Goal: Task Accomplishment & Management: Manage account settings

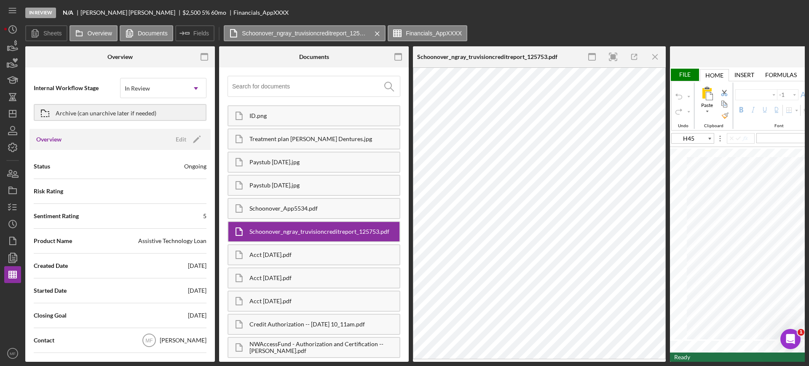
type input "Arial"
type input "11"
drag, startPoint x: 554, startPoint y: 362, endPoint x: 624, endPoint y: 362, distance: 69.5
click at [624, 362] on div "In Review N/A David Schoonover $2,500 $875 5 % 60 mo Financials_AppXXXX Sheets …" at bounding box center [404, 183] width 809 height 366
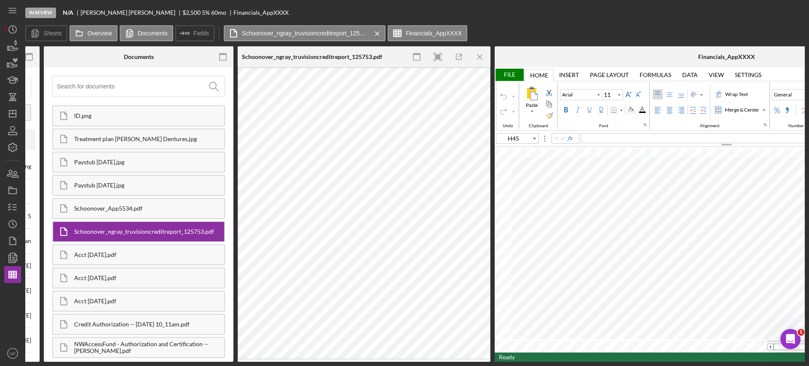
scroll to position [0, 215]
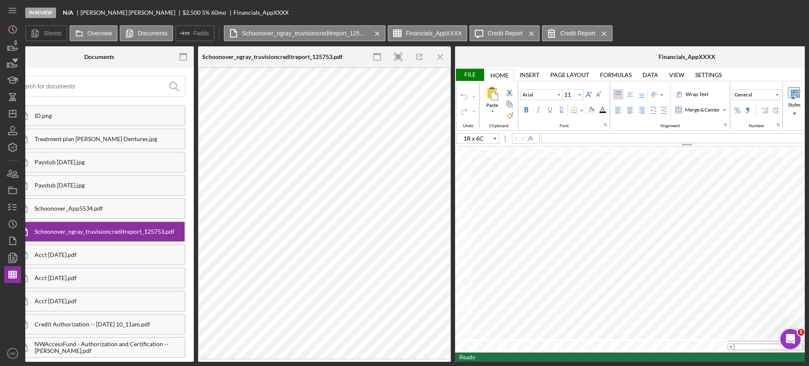
type input "C44"
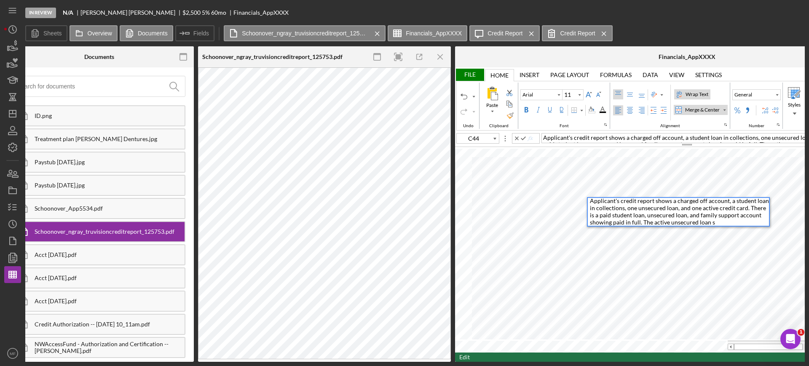
scroll to position [0, 0]
click at [418, 55] on icon "button" at bounding box center [419, 57] width 19 height 19
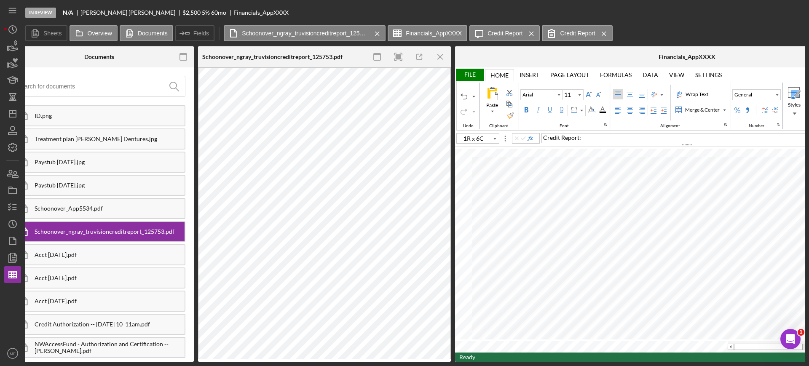
type input "C49"
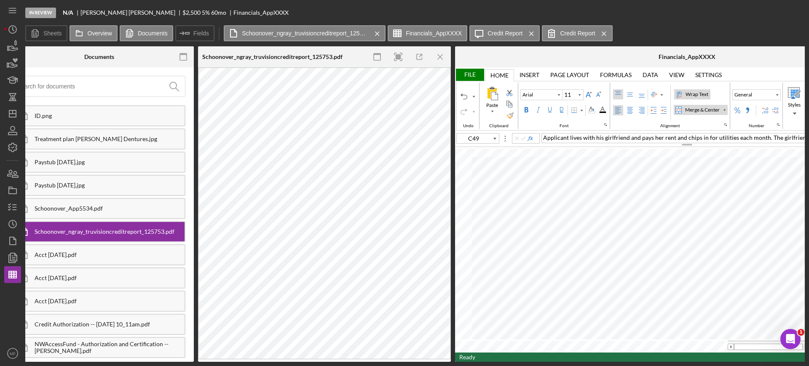
click at [785, 137] on span "Applicant lives with his girlfriend and pays her rent and chips in for utilitie…" at bounding box center [715, 137] width 345 height 7
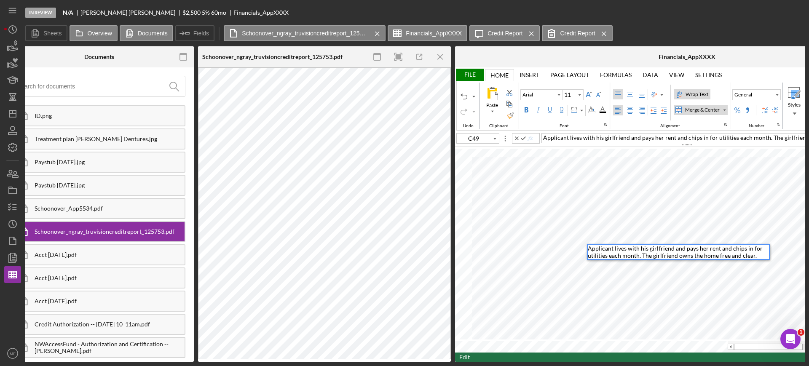
click at [757, 254] on div "Applicant lives with his girlfriend and pays her rent and chips in for utilitie…" at bounding box center [678, 252] width 181 height 14
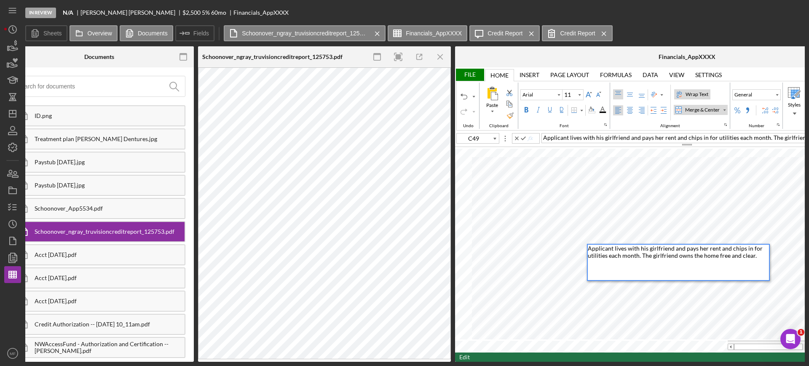
type input "D17"
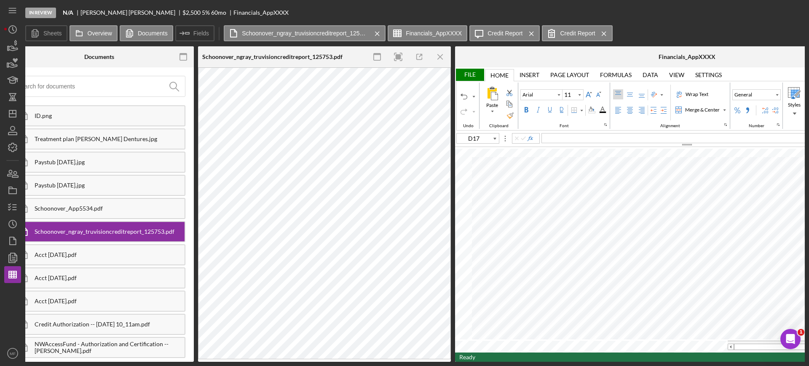
type input "Calibri"
type input "C49"
type input "Arial"
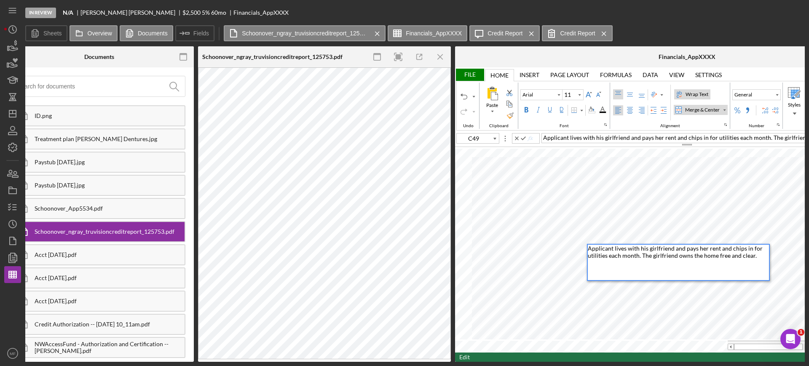
click at [757, 259] on div "Applicant lives with his girlfriend and pays her rent and chips in for utilitie…" at bounding box center [678, 262] width 181 height 35
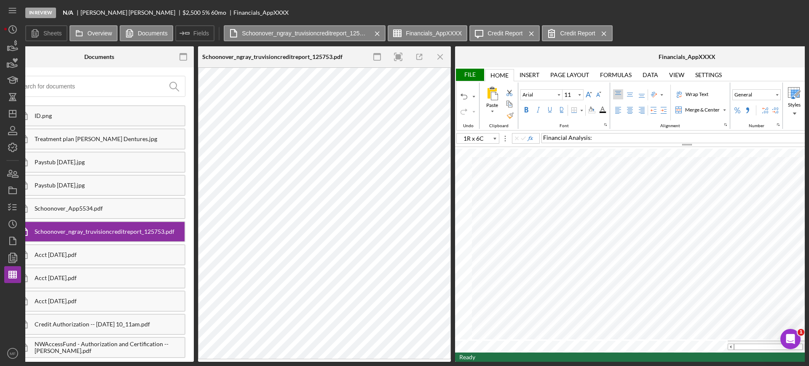
type input "C49"
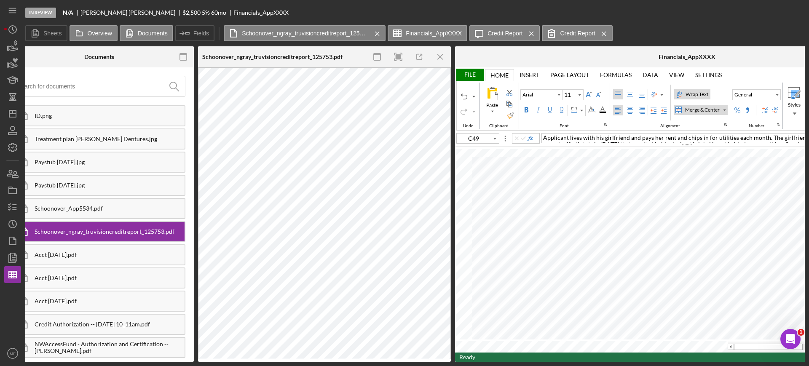
type input "Calibri"
type input "A50"
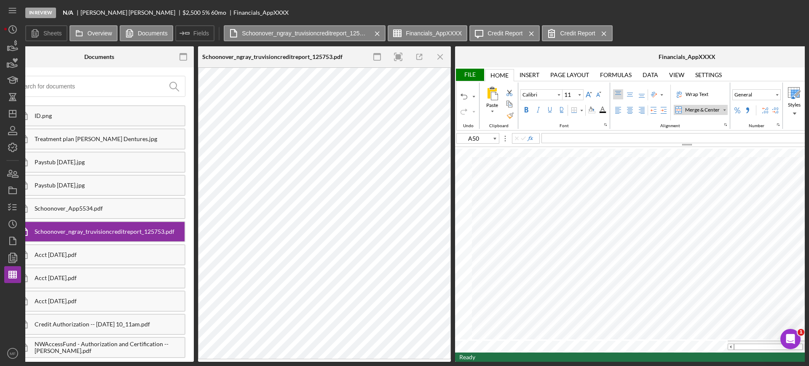
type input "Arial"
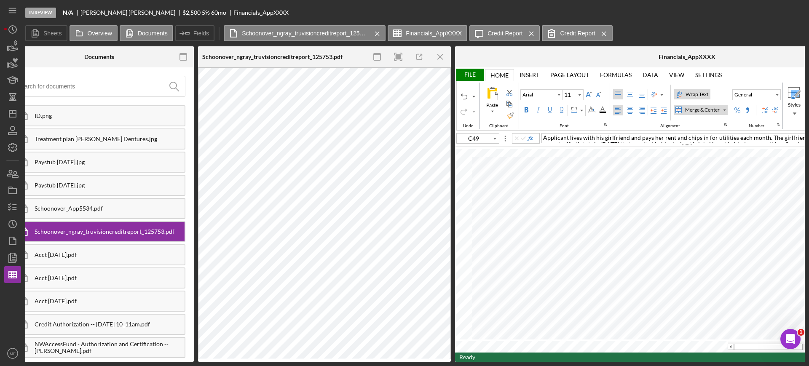
type input "A50"
type input "Calibri"
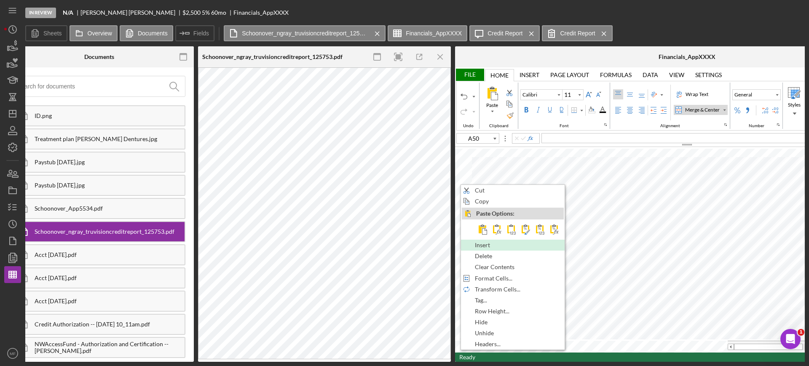
click at [486, 244] on span "Insert" at bounding box center [487, 245] width 25 height 7
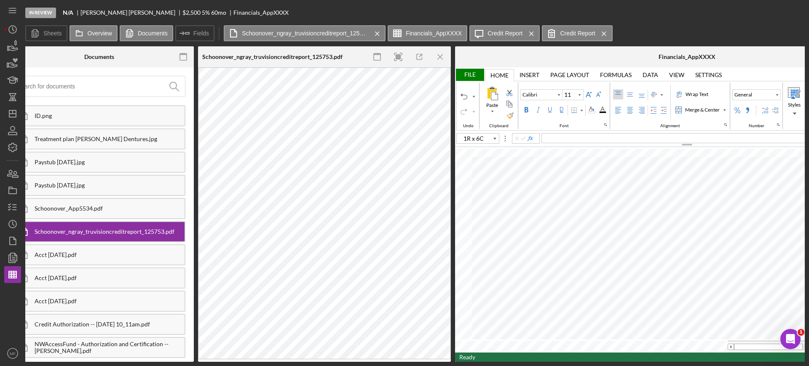
type input "C51"
click at [725, 108] on div "Merge & Center" at bounding box center [724, 110] width 4 height 4
click at [704, 138] on div "Merge Across" at bounding box center [706, 137] width 34 height 8
click at [699, 93] on div "Wrap Text" at bounding box center [697, 95] width 26 height 8
type input "Arial"
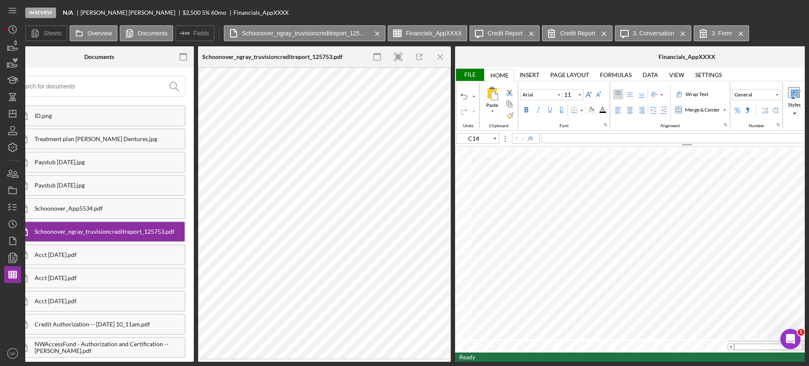
type input "C15"
type input "Calibri"
type input "C16"
type input "C15"
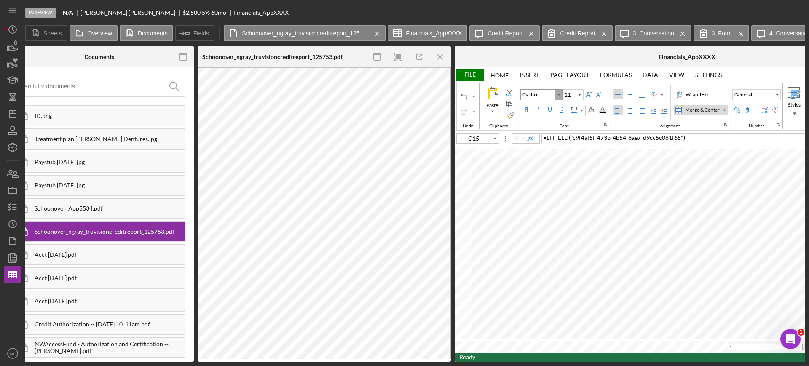
click at [556, 97] on div "Font Family" at bounding box center [559, 95] width 7 height 10
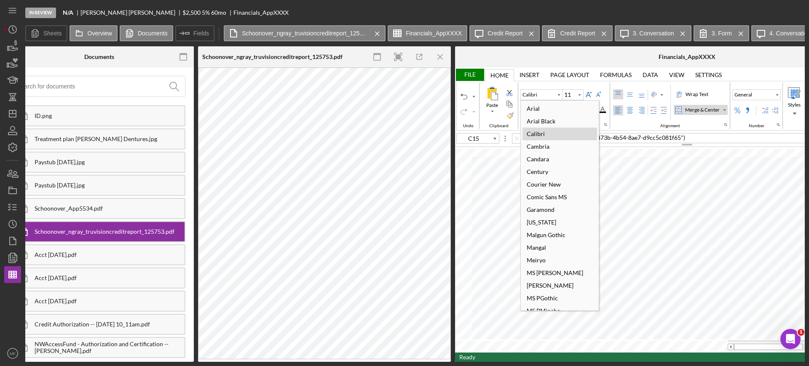
type input "Arial"
type input "D4"
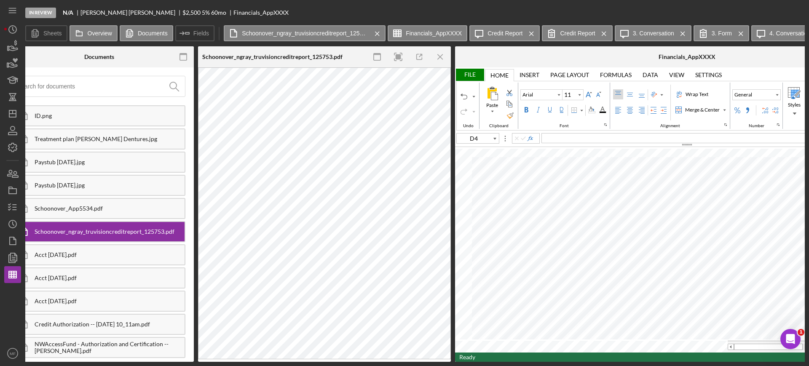
type input "Calibri"
type input "C15"
click at [558, 97] on div "Font Family" at bounding box center [559, 95] width 7 height 10
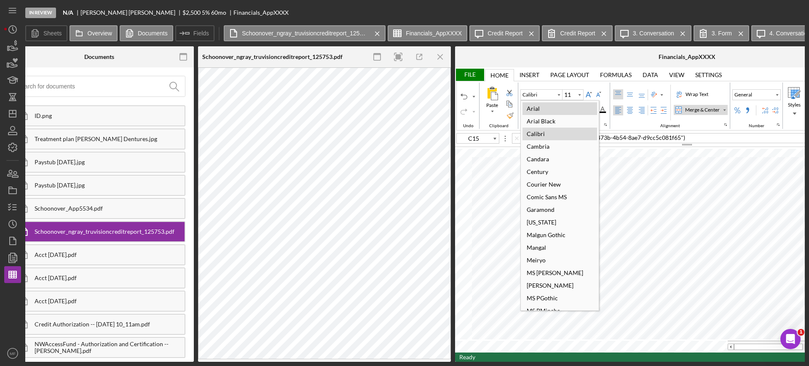
click at [538, 113] on div "Arial" at bounding box center [533, 108] width 21 height 11
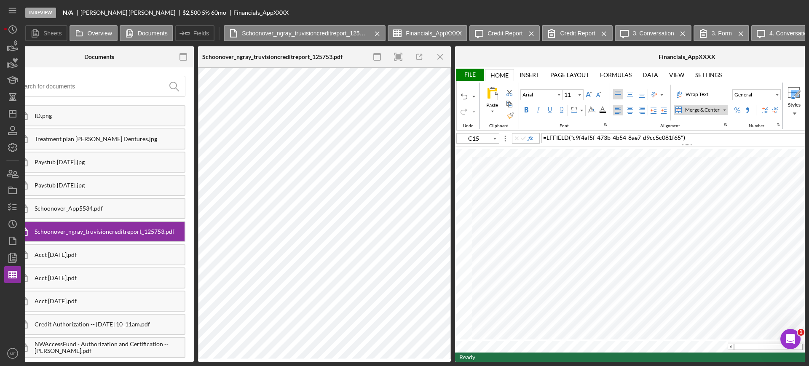
type input "Calibri"
type input "B15"
click at [557, 95] on div "Font Family" at bounding box center [559, 95] width 4 height 4
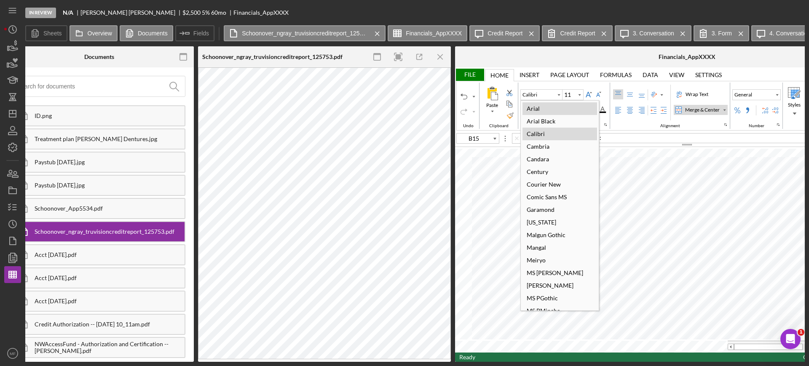
click at [538, 107] on div "Arial" at bounding box center [533, 108] width 21 height 11
type input "Arial"
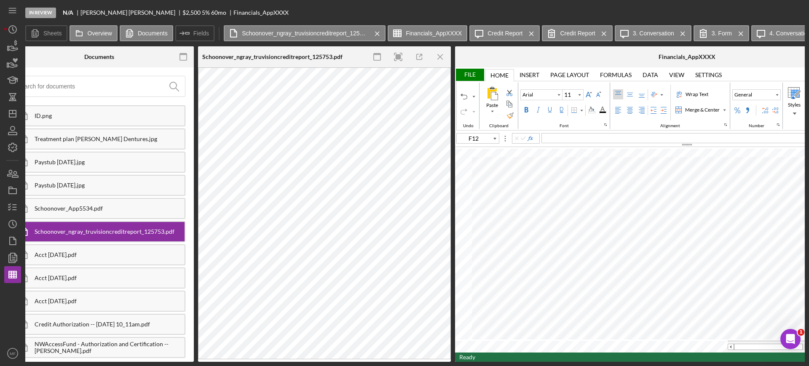
type input "G5"
type input "G4"
type input "C17"
click at [90, 141] on div "Treatment plan [PERSON_NAME] Dentures.jpg" at bounding box center [110, 139] width 150 height 7
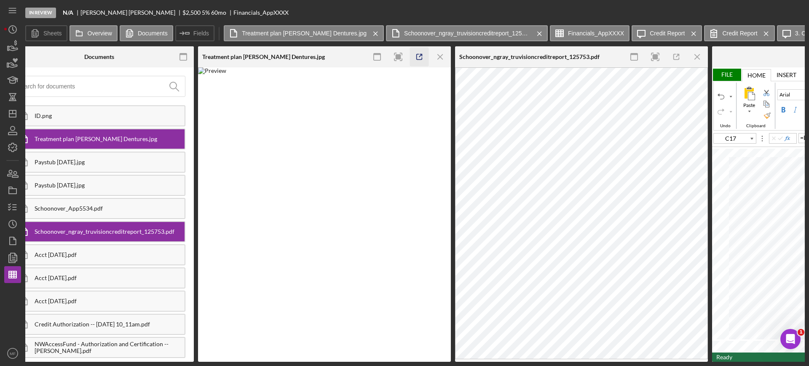
click at [421, 58] on icon "button" at bounding box center [419, 57] width 19 height 19
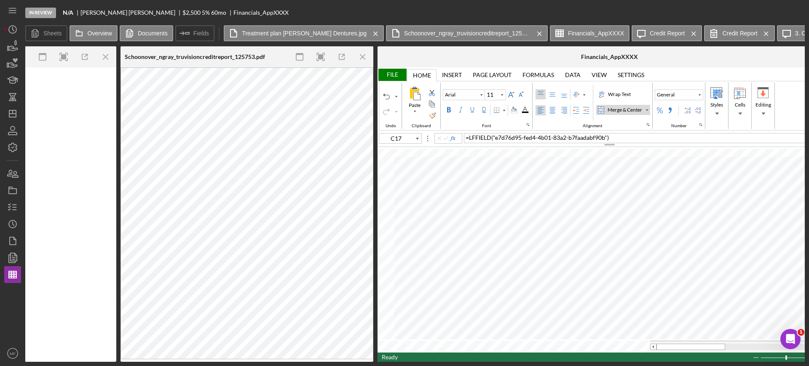
scroll to position [0, 605]
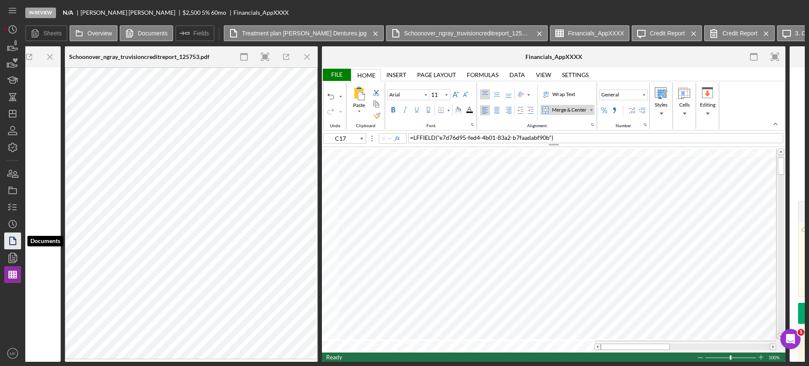
click at [19, 238] on icon "button" at bounding box center [12, 241] width 21 height 21
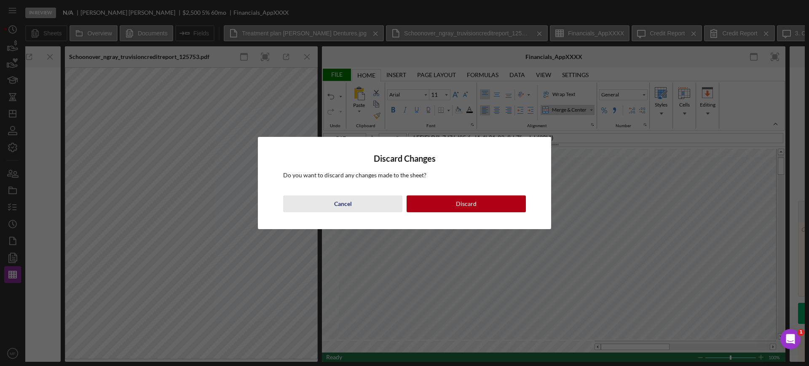
click at [344, 208] on div "Cancel" at bounding box center [343, 204] width 18 height 17
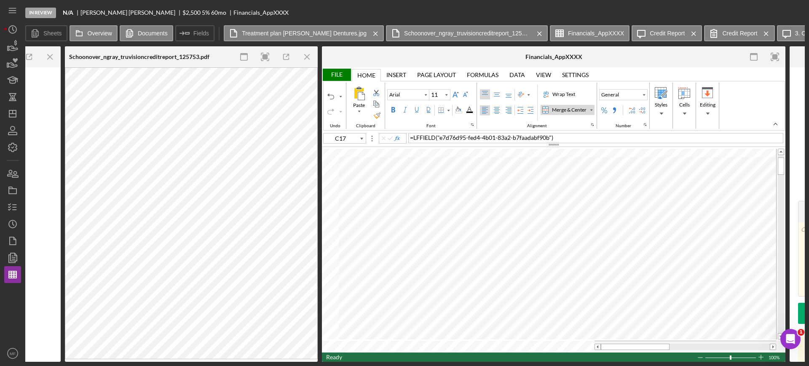
click at [336, 68] on div "File Home Home Insert Insert Page Layout Page Layout Formulas Formulas Data Dat…" at bounding box center [554, 99] width 464 height 64
click at [337, 75] on div "File" at bounding box center [336, 75] width 29 height 12
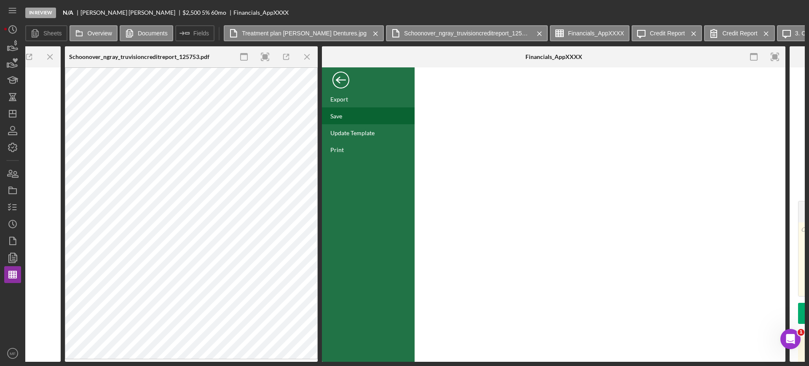
click at [341, 119] on div "Save" at bounding box center [368, 115] width 93 height 17
click at [11, 242] on icon "button" at bounding box center [12, 241] width 21 height 21
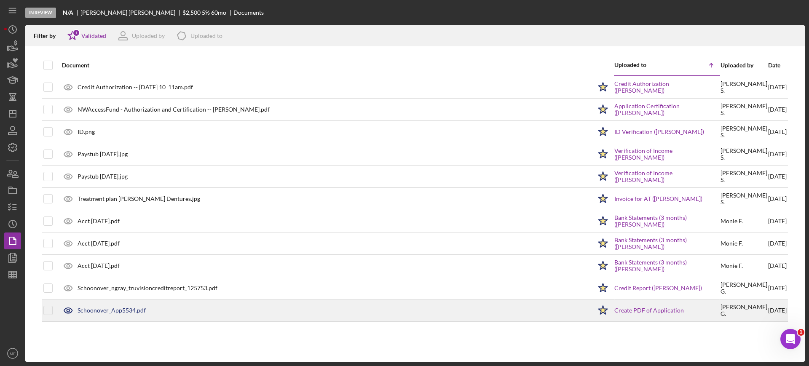
click at [131, 306] on div "Schoonover_App5534.pdf" at bounding box center [325, 310] width 534 height 21
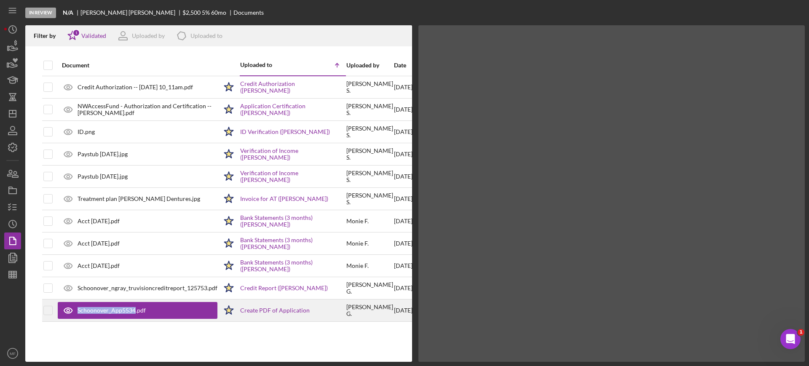
click at [131, 306] on div "Schoonover_App5534.pdf" at bounding box center [138, 310] width 160 height 17
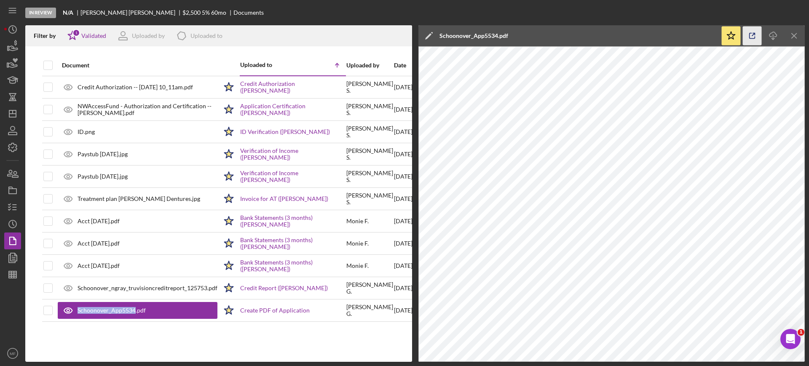
click at [752, 34] on icon "button" at bounding box center [752, 36] width 19 height 19
click at [250, 332] on div "Document Uploaded to Icon/Table Sort Arrow Uploaded by Date Credit Authorizatio…" at bounding box center [218, 208] width 387 height 307
click at [251, 332] on div "Document Uploaded to Icon/Table Sort Arrow Uploaded by Date Credit Authorizatio…" at bounding box center [218, 208] width 387 height 307
click at [11, 276] on line "button" at bounding box center [11, 274] width 0 height 7
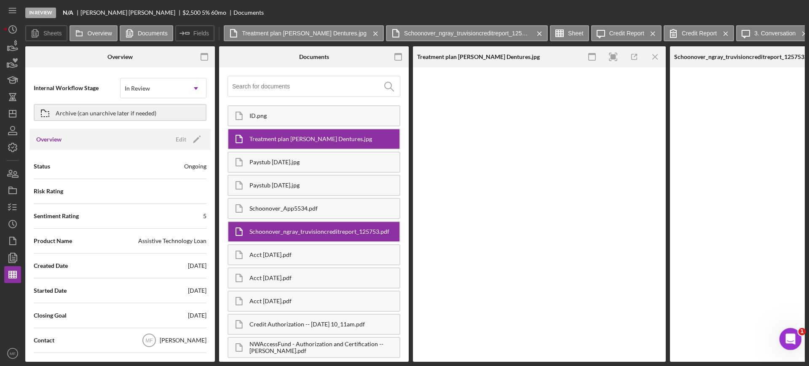
type input "Arial"
type input "11"
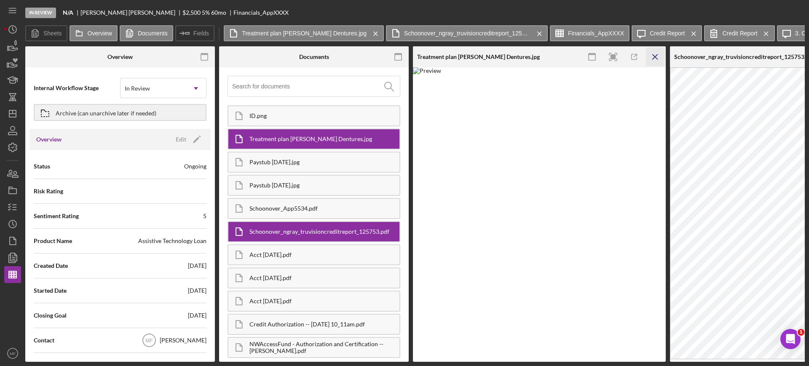
click at [655, 59] on icon "Icon/Menu Close" at bounding box center [655, 57] width 19 height 19
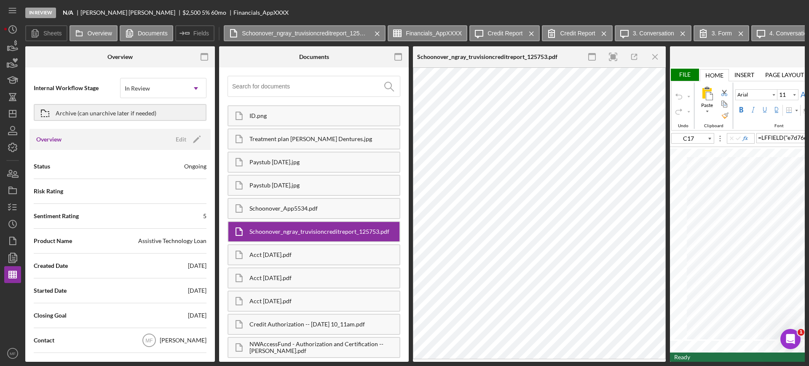
click at [655, 59] on icon "Icon/Menu Close" at bounding box center [655, 57] width 19 height 19
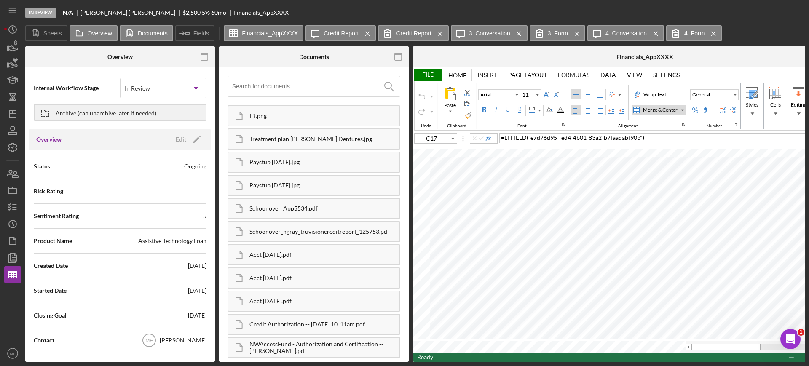
type input "A99"
type input "10"
type input "B83"
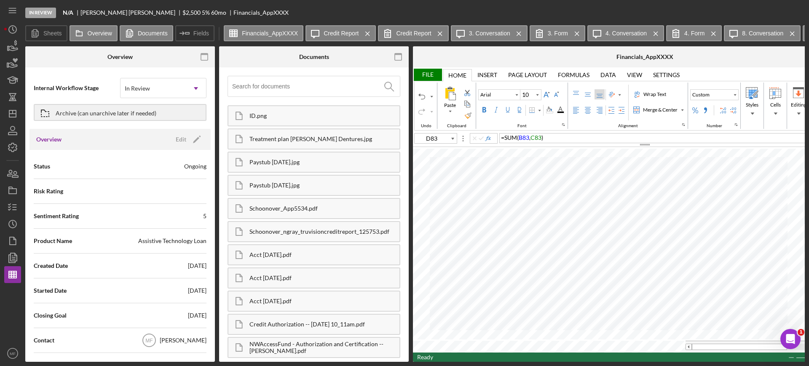
type input "E83"
type input "B84"
type input "E84"
click at [551, 112] on div "Background Color" at bounding box center [549, 110] width 7 height 7
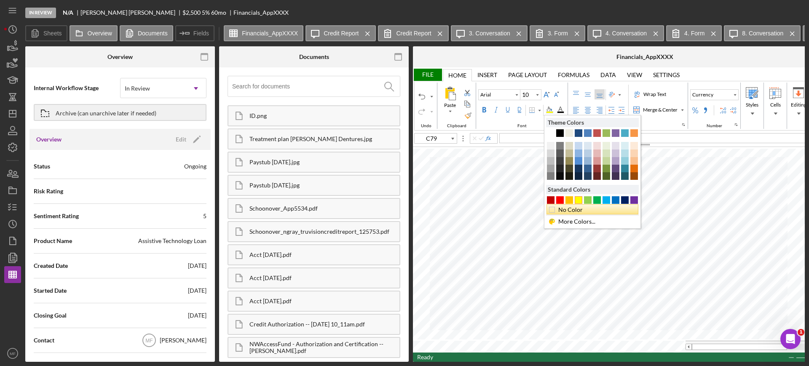
click at [564, 212] on div "No Color" at bounding box center [594, 209] width 75 height 9
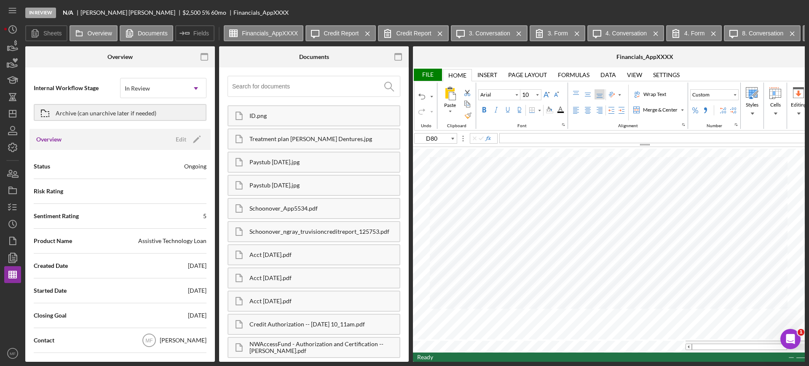
type input "C17"
type input "11"
type input "C42"
type input "D42"
type input "Calibri"
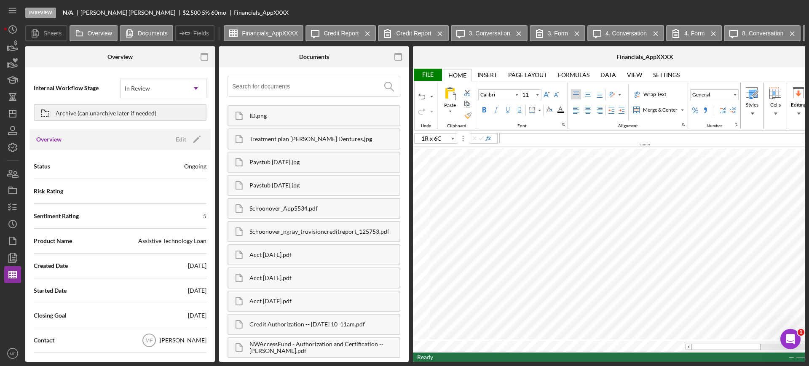
type input "C51"
type input "D80"
type input "Arial"
type input "10"
click at [656, 359] on div "File Home Home Insert Insert Page Layout Page Layout Formulas Formulas Data Dat…" at bounding box center [645, 214] width 464 height 295
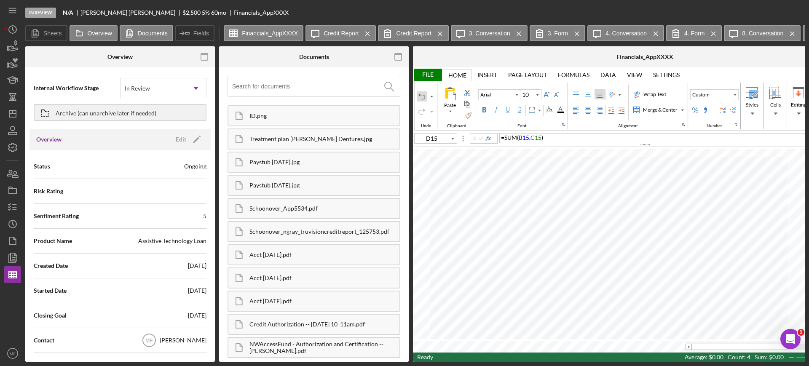
click at [420, 95] on div "Undo" at bounding box center [422, 96] width 7 height 7
click at [294, 302] on div "Acct 3659 August.pdf" at bounding box center [325, 301] width 150 height 7
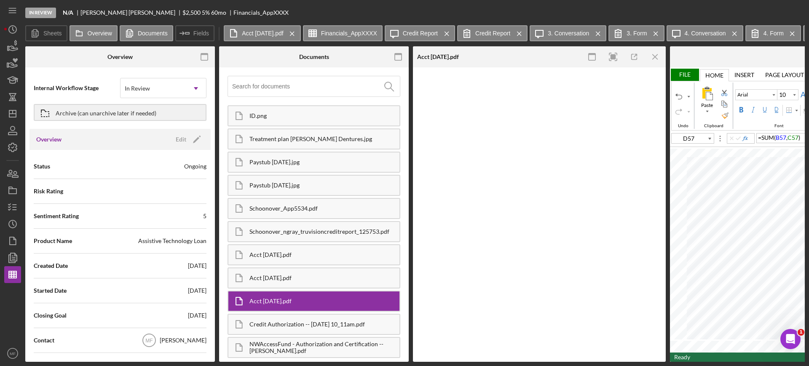
click at [294, 302] on div "Acct 3659 August.pdf" at bounding box center [325, 301] width 150 height 7
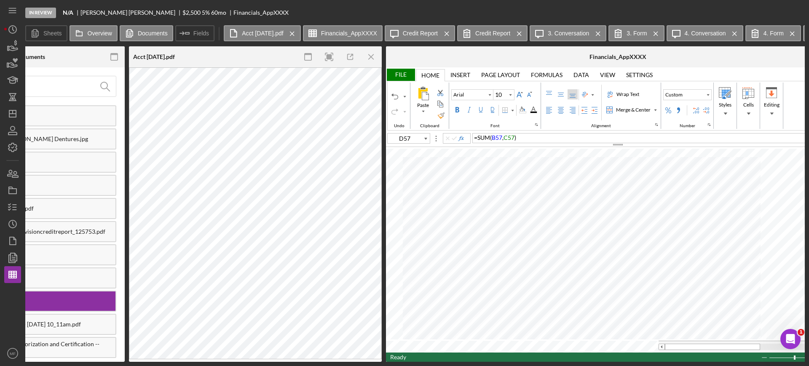
scroll to position [0, 299]
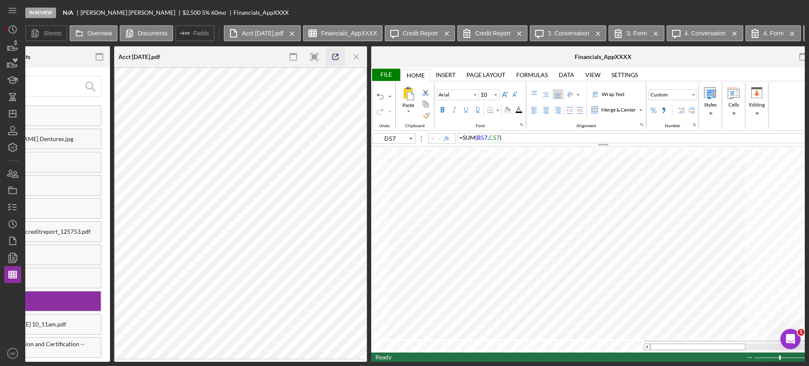
click at [333, 55] on icon "button" at bounding box center [335, 57] width 19 height 19
type input "B68"
type input "A69"
click at [489, 138] on span "Unsecured loan" at bounding box center [479, 137] width 41 height 7
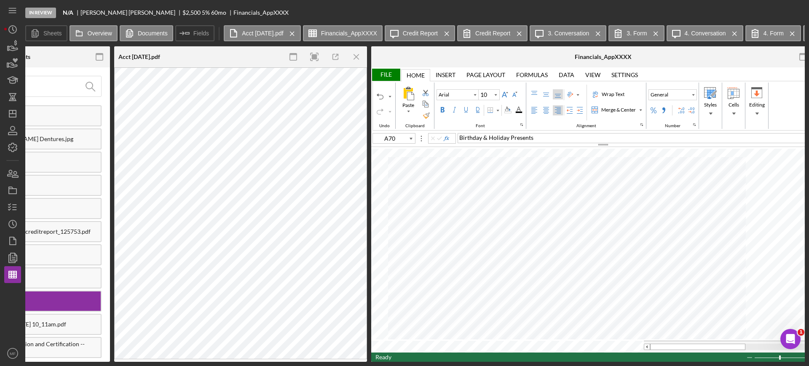
type input "B69"
type input "E69"
type input "B38"
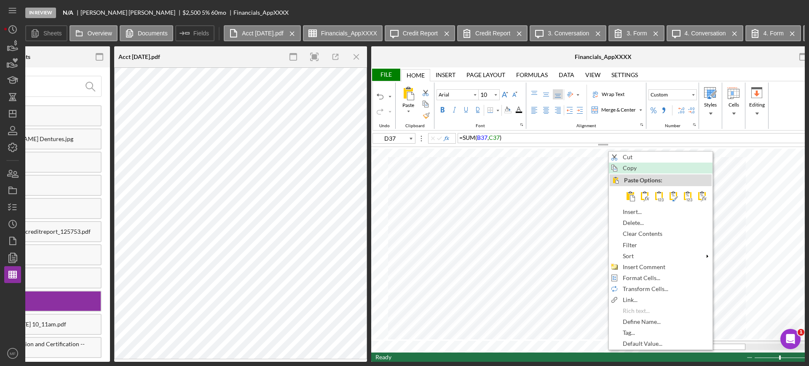
click at [637, 169] on span "Copy" at bounding box center [635, 168] width 24 height 7
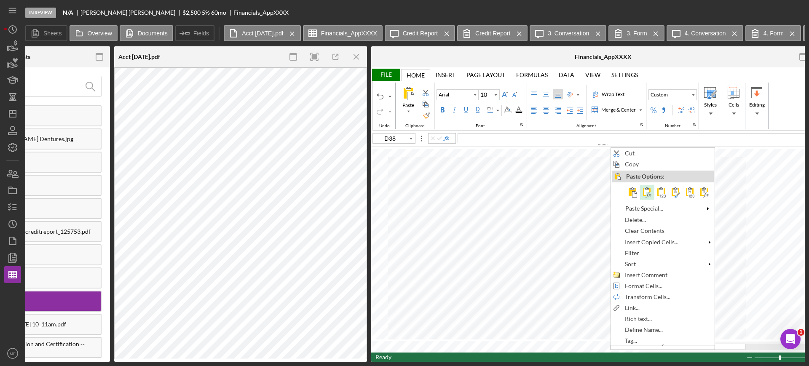
click at [646, 193] on span at bounding box center [647, 193] width 10 height 10
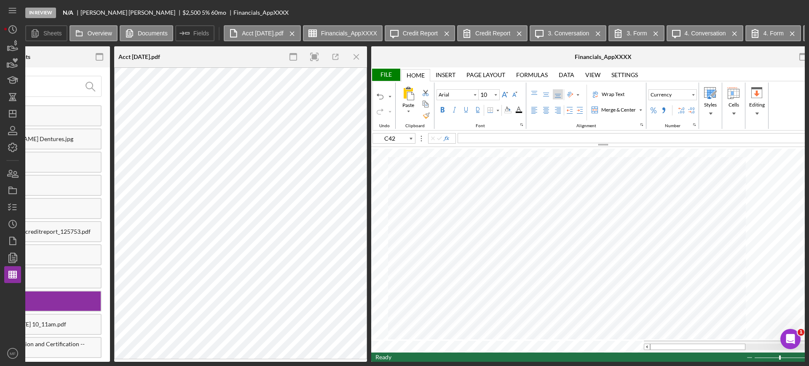
click at [385, 72] on div "File" at bounding box center [385, 75] width 29 height 12
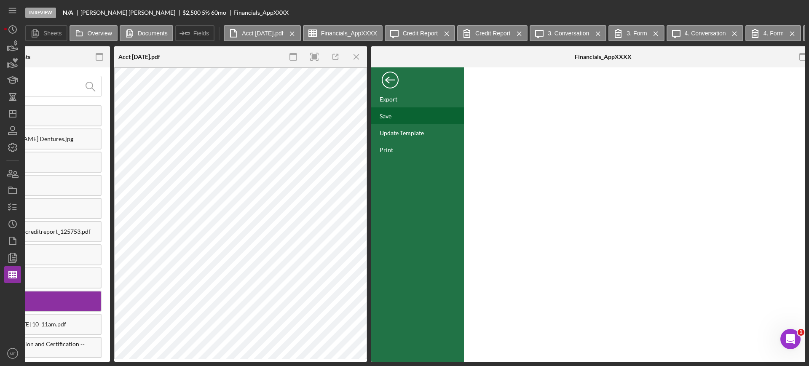
click at [390, 114] on div "Save" at bounding box center [386, 116] width 12 height 7
click at [390, 77] on div "Back" at bounding box center [390, 78] width 17 height 17
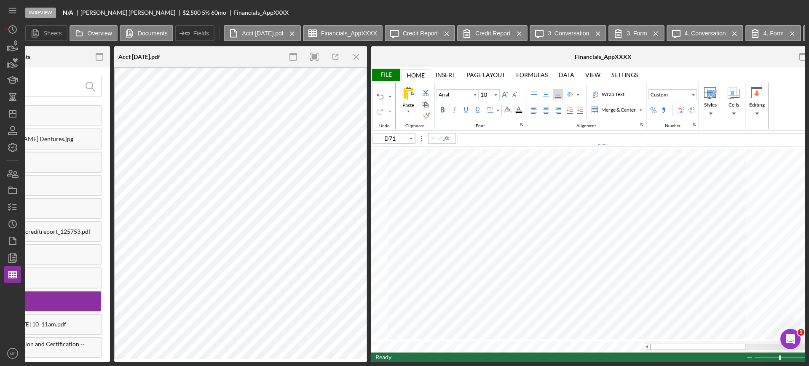
type input "B57"
type input "B60"
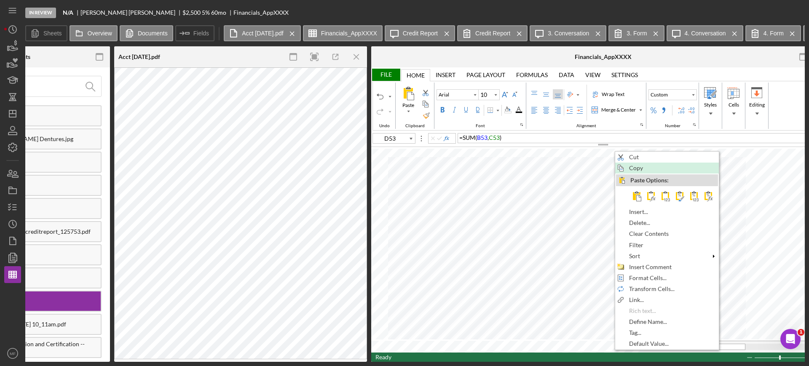
click at [638, 168] on span "Copy" at bounding box center [641, 168] width 24 height 7
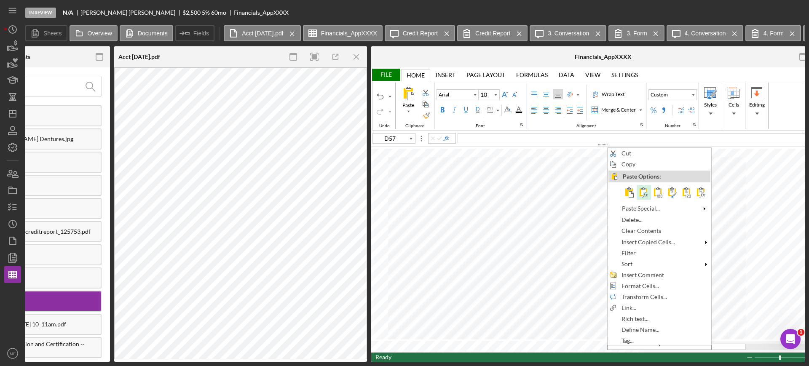
click at [644, 193] on span at bounding box center [644, 193] width 10 height 10
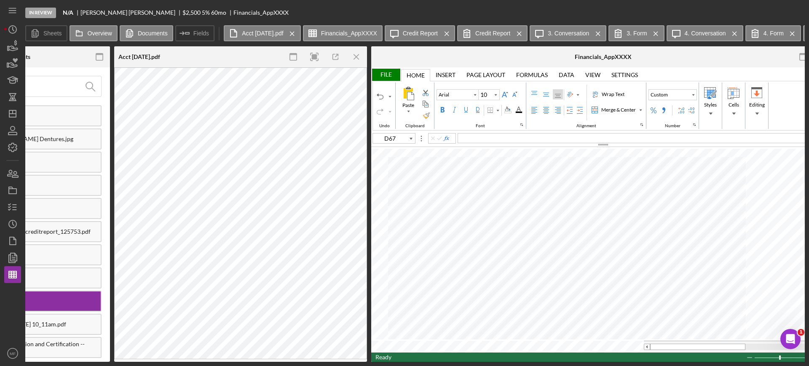
click at [385, 73] on div "File" at bounding box center [385, 75] width 29 height 12
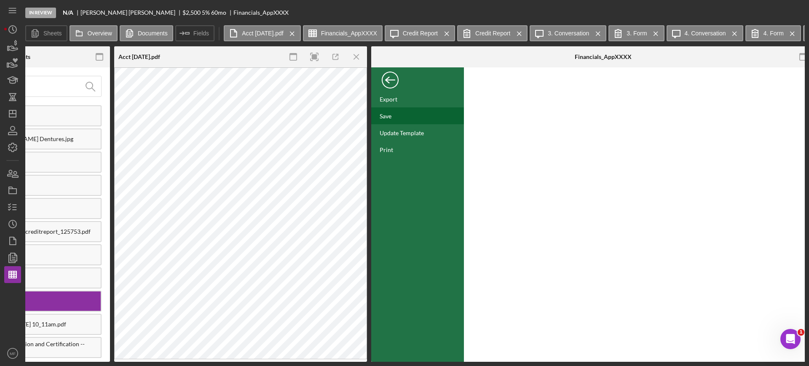
click at [387, 113] on div "Save" at bounding box center [386, 116] width 12 height 7
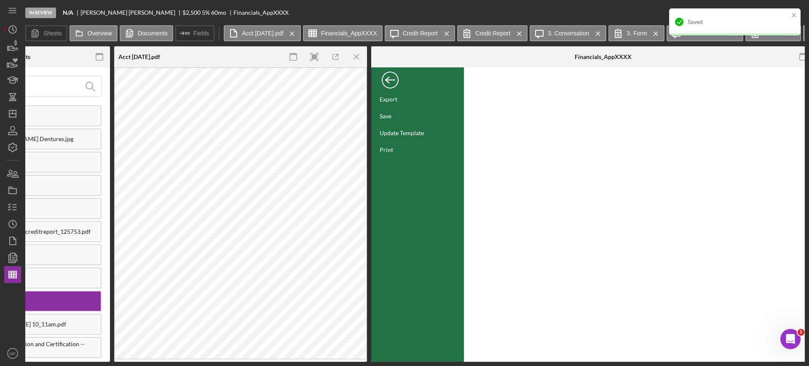
click at [389, 81] on div "Back" at bounding box center [390, 78] width 17 height 17
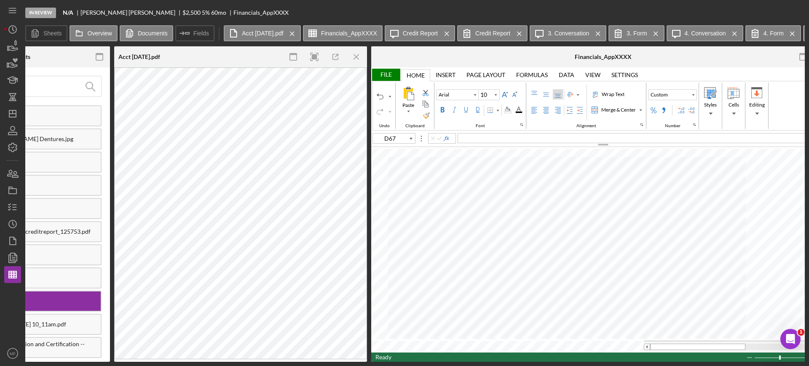
type input "D17"
type input "Calibri"
type input "11"
type input "L9"
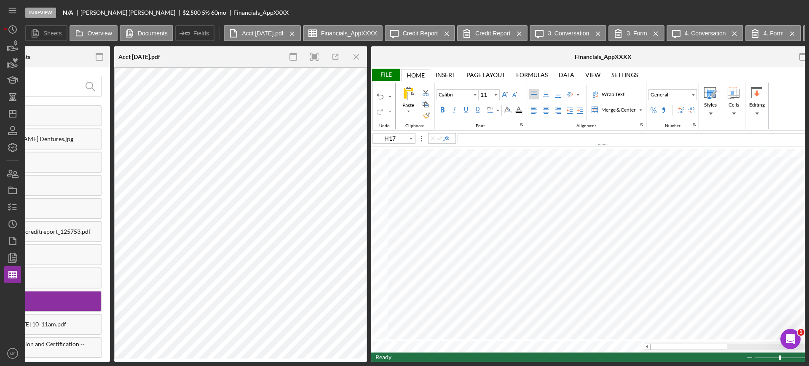
type input "D67"
type input "Arial"
type input "10"
type input "H17"
type input "Calibri"
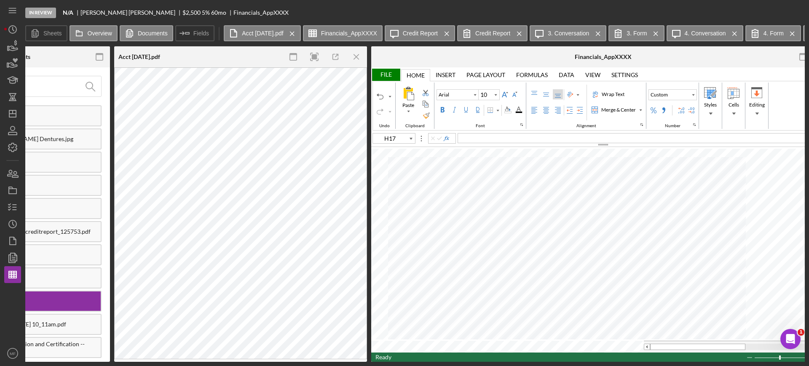
type input "11"
click at [511, 137] on div "Cowlitz Co" at bounding box center [645, 138] width 375 height 10
type input "D7"
type input "D67"
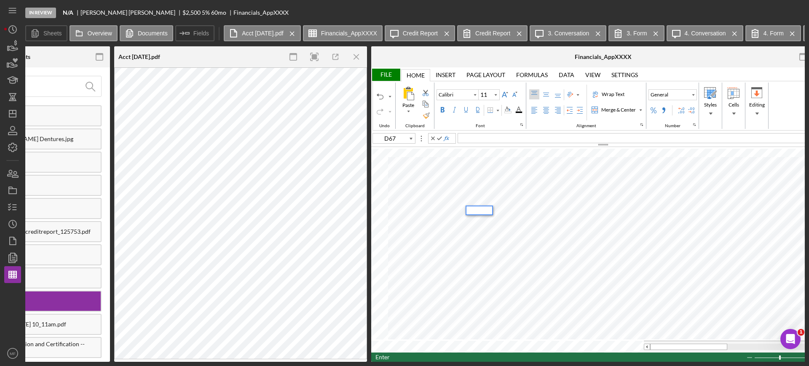
type input "Arial"
type input "10"
type input "B71"
type input "E71"
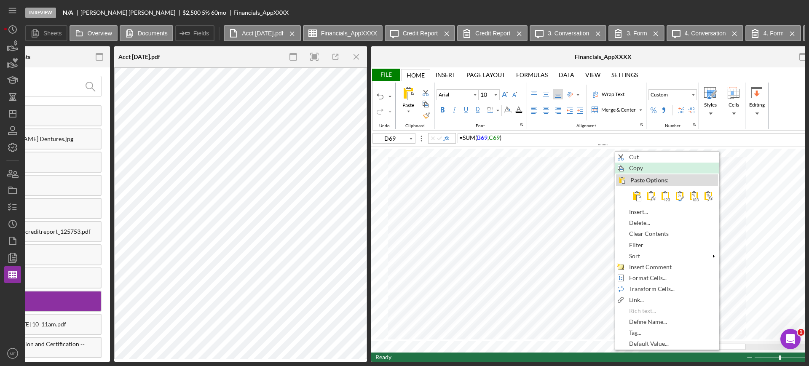
click at [631, 169] on span "Copy" at bounding box center [641, 168] width 24 height 7
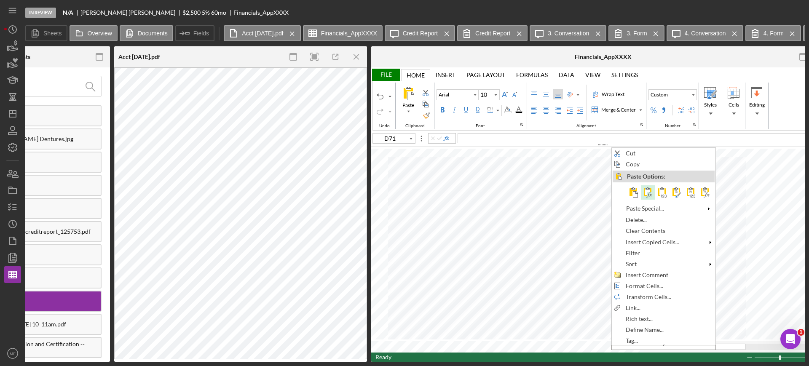
click at [647, 191] on span at bounding box center [648, 193] width 10 height 10
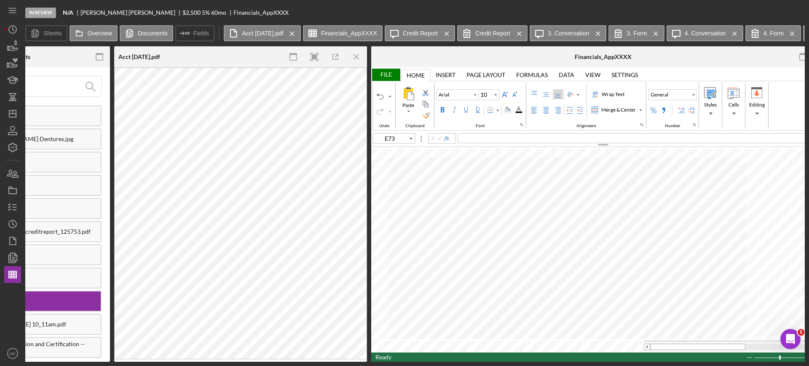
click at [386, 72] on div "File" at bounding box center [385, 75] width 29 height 12
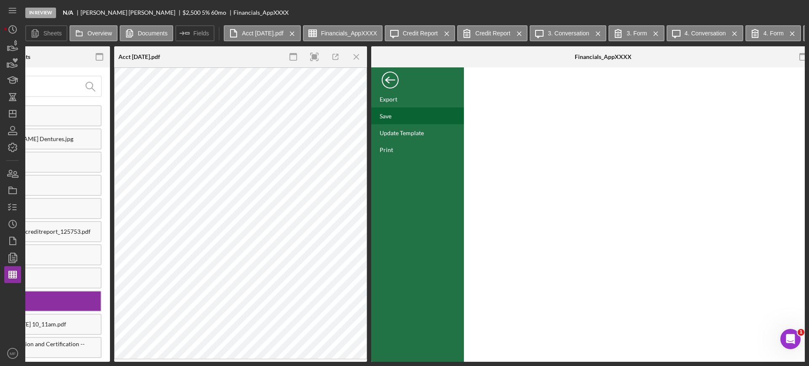
click at [395, 116] on div "Save" at bounding box center [417, 115] width 93 height 17
click at [355, 57] on icon "Icon/Menu Close" at bounding box center [356, 57] width 19 height 19
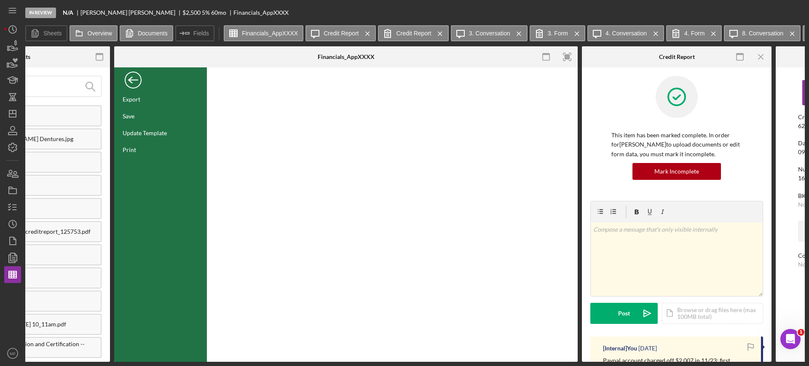
drag, startPoint x: 151, startPoint y: 359, endPoint x: 78, endPoint y: 365, distance: 73.6
click at [78, 365] on div "In Review N/A David Schoonover $2,500 $875 5 % 60 mo Financials_AppXXXX Sheets …" at bounding box center [404, 183] width 809 height 366
click at [129, 77] on div "Back" at bounding box center [133, 78] width 17 height 17
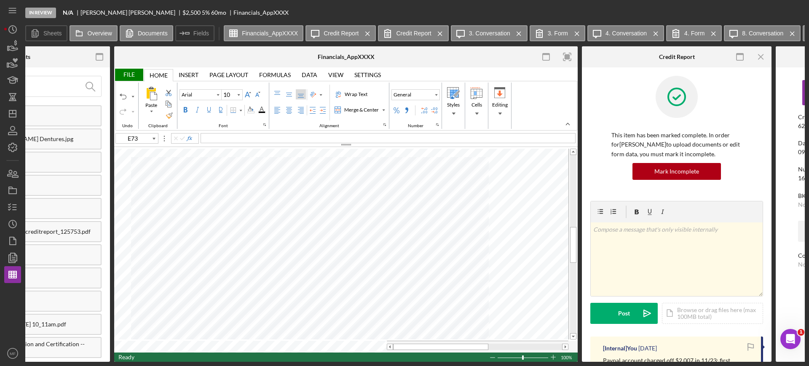
scroll to position [0, 0]
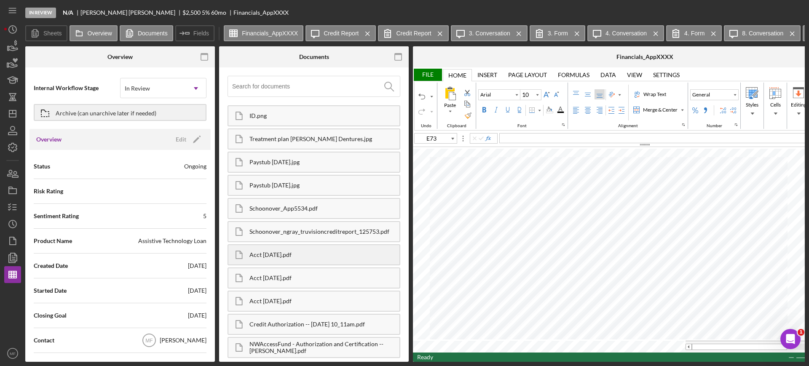
click at [279, 252] on div "Acct 3659 July.pdf" at bounding box center [325, 255] width 150 height 7
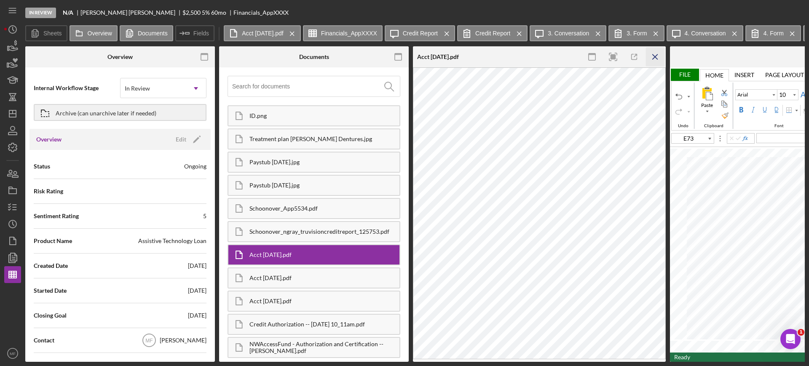
click at [660, 56] on icon "Icon/Menu Close" at bounding box center [655, 57] width 19 height 19
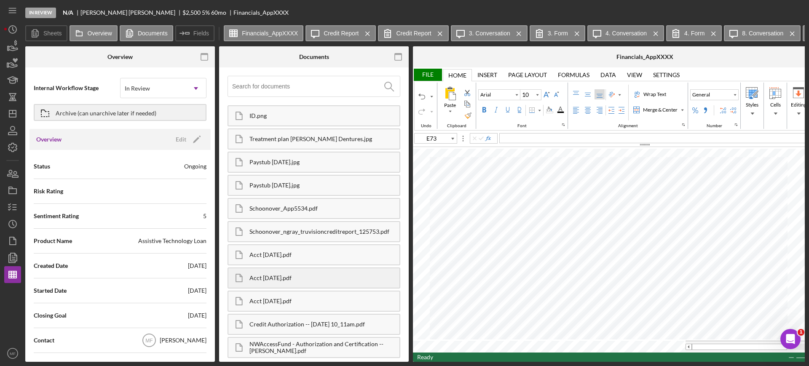
click at [303, 280] on div "Acct 3659 June.pdf" at bounding box center [325, 278] width 150 height 7
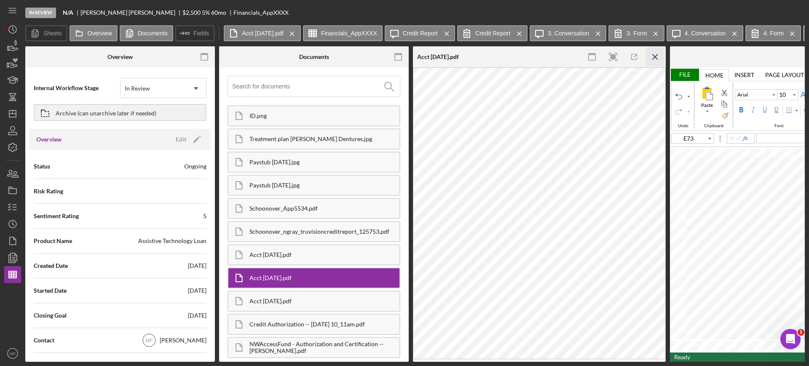
click at [656, 52] on icon "Icon/Menu Close" at bounding box center [655, 57] width 19 height 19
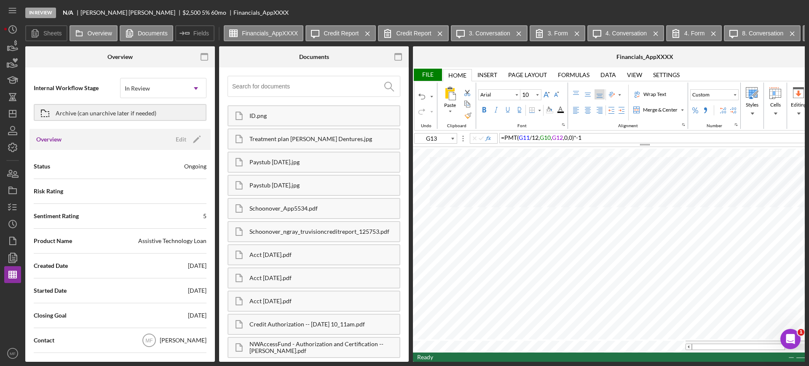
type input "C51"
type input "Calibri"
type input "11"
type input "Arial"
type input "C17"
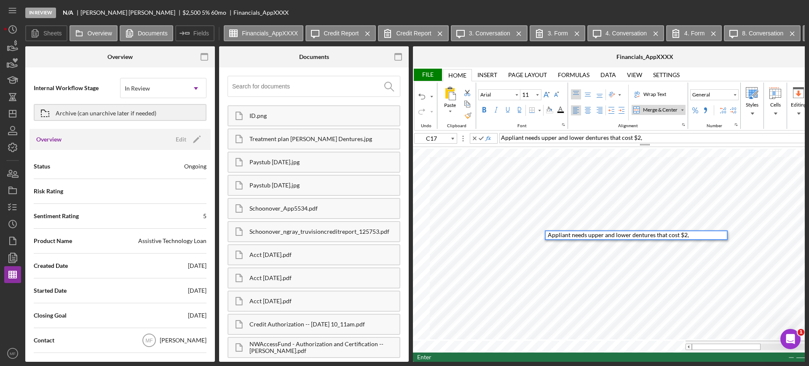
click at [697, 234] on div "Appliant needs upper and lower dentures that cost $2," at bounding box center [637, 235] width 179 height 8
type input "C18"
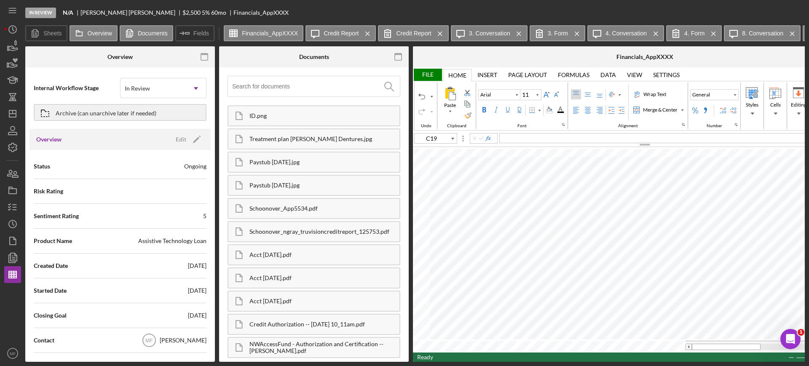
type input "G13"
type input "10"
type input "C19"
type input "11"
type input "A20"
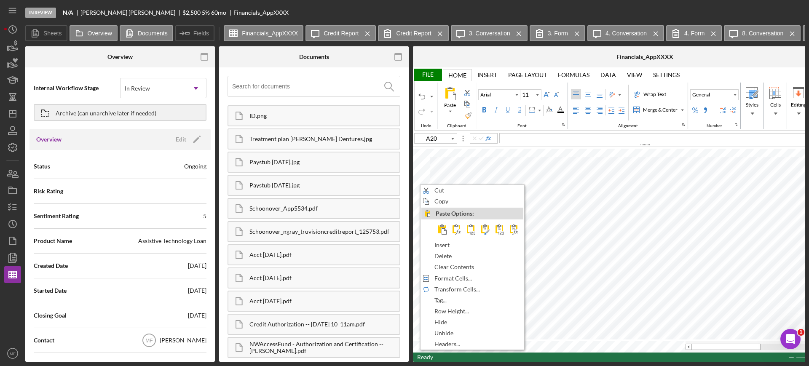
type input "Calibri"
click at [448, 240] on div "Insert" at bounding box center [473, 245] width 104 height 11
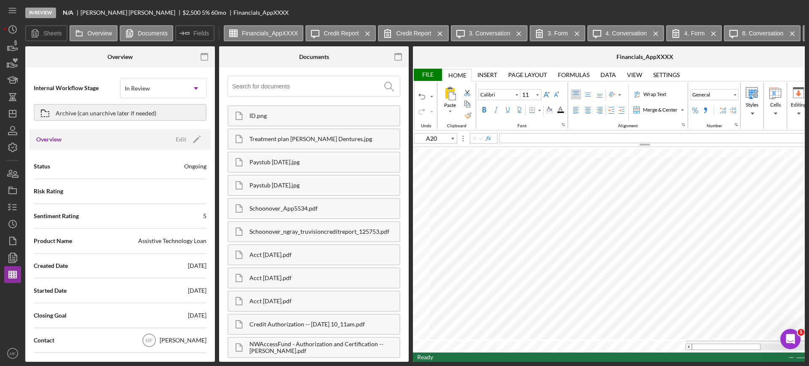
type input "C20"
type input "G13"
type input "Arial"
type input "10"
type input "C20"
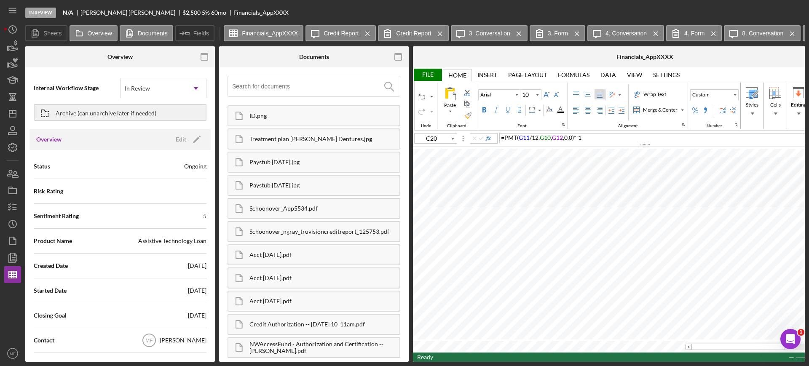
type input "Calibri"
type input "11"
click at [543, 140] on div "48 months - $" at bounding box center [686, 138] width 375 height 10
type input "C21"
type input "Calibri"
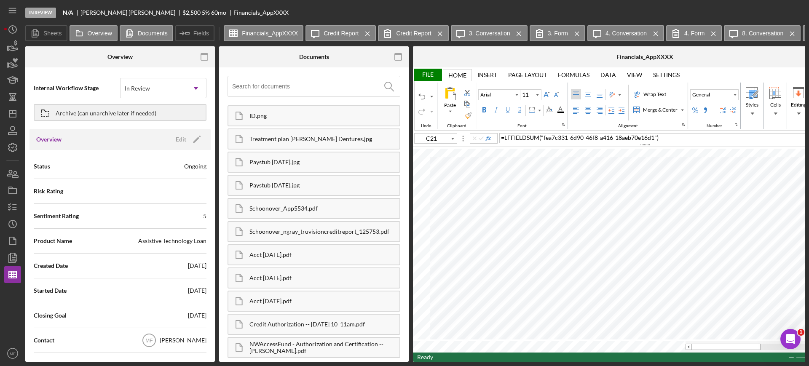
type input "C20"
click at [515, 95] on div "Font Family" at bounding box center [517, 95] width 4 height 4
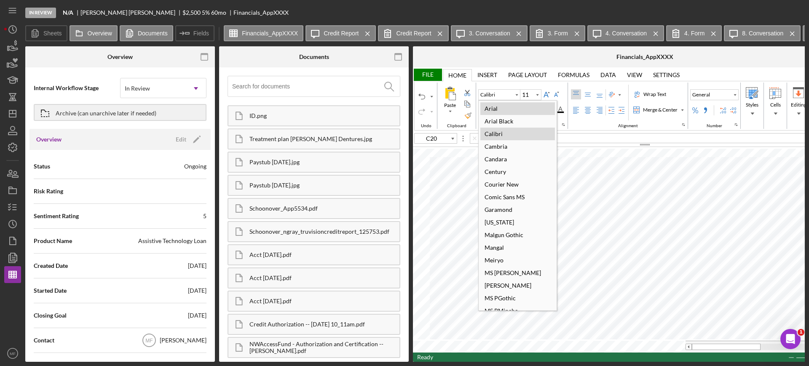
click at [503, 109] on div "Arial" at bounding box center [517, 108] width 75 height 13
type input "Arial"
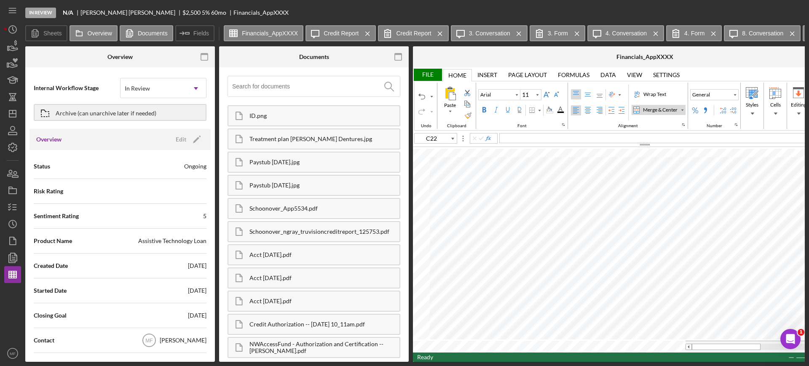
type input "C21"
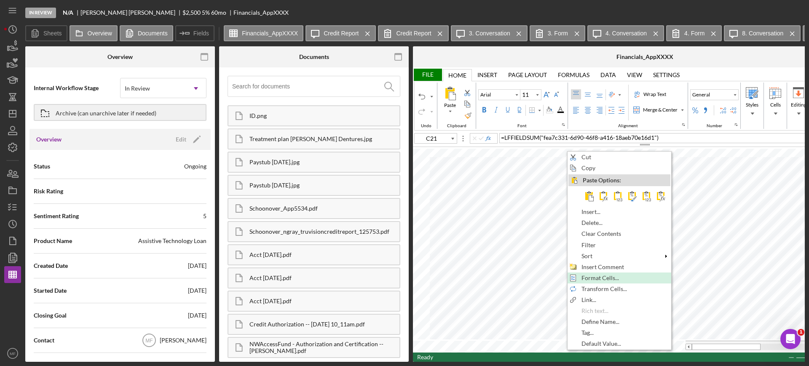
click at [587, 275] on span "Format Cells..." at bounding box center [605, 278] width 47 height 7
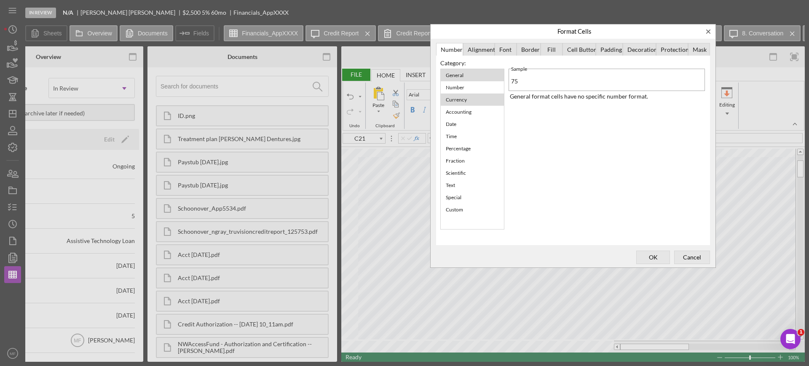
click at [462, 103] on div "Currency" at bounding box center [457, 99] width 30 height 11
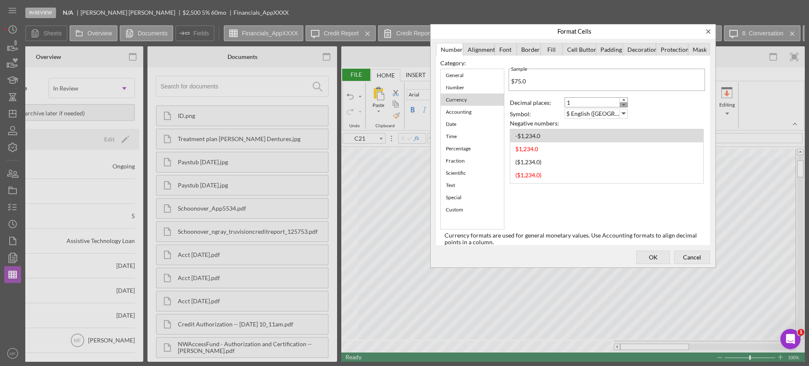
click at [625, 103] on icon "Decrease" at bounding box center [624, 104] width 8 height 5
type input "0"
click at [625, 103] on icon "Decrease" at bounding box center [624, 104] width 8 height 5
click at [653, 256] on span "OK" at bounding box center [653, 258] width 28 height 12
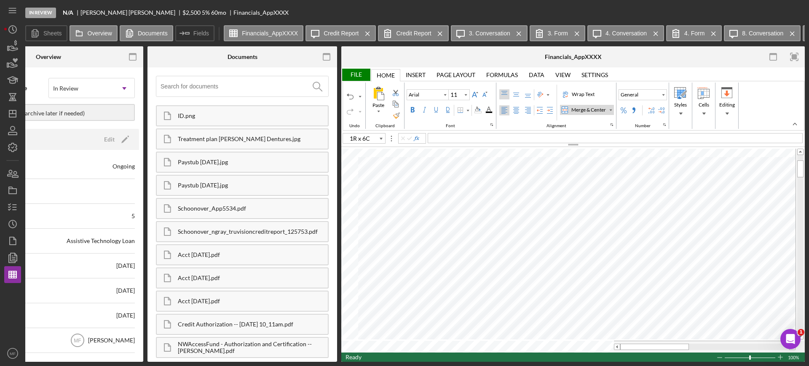
type input "C22"
type input "C27"
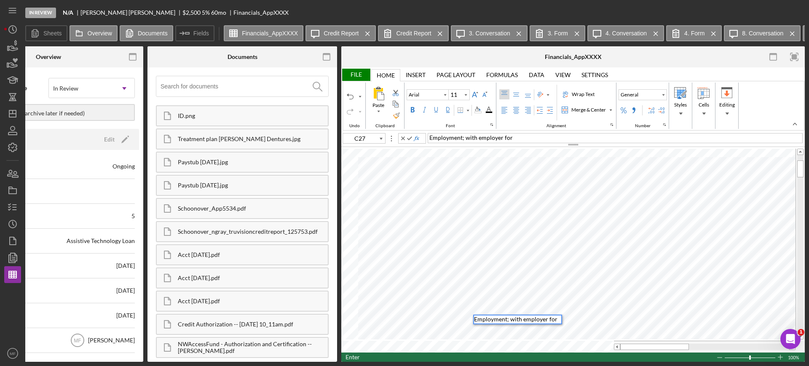
click at [517, 138] on div "Employment; with employer for" at bounding box center [615, 138] width 375 height 10
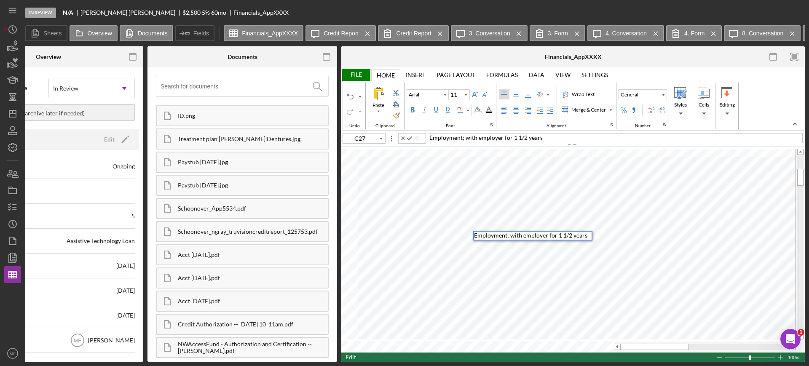
click at [550, 136] on div "Employment; with employer for 1 1/2 years" at bounding box center [615, 138] width 375 height 10
type input "C28"
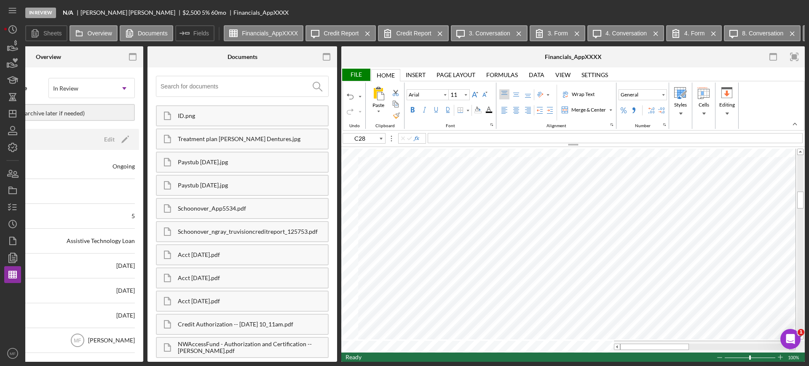
type input "Calibri"
type input "C52"
click at [445, 97] on div "Font Family" at bounding box center [445, 95] width 7 height 10
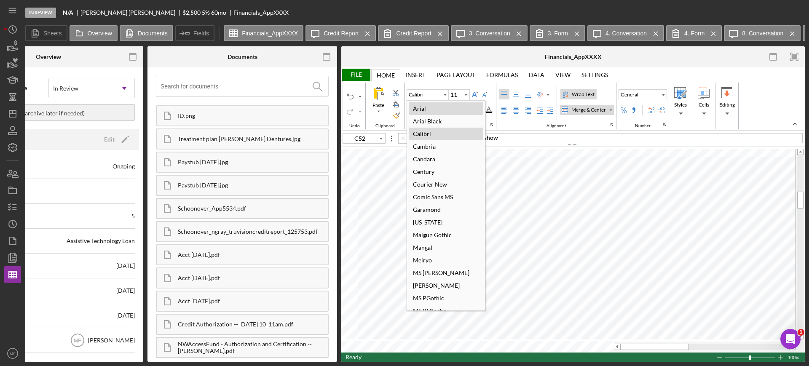
click at [432, 103] on div "Arial" at bounding box center [446, 108] width 75 height 13
type input "Arial"
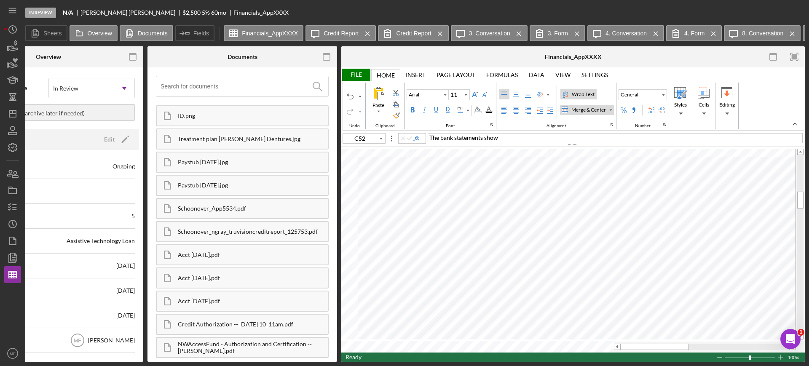
click at [507, 138] on div "The bank statements show" at bounding box center [615, 138] width 375 height 10
type input "C52"
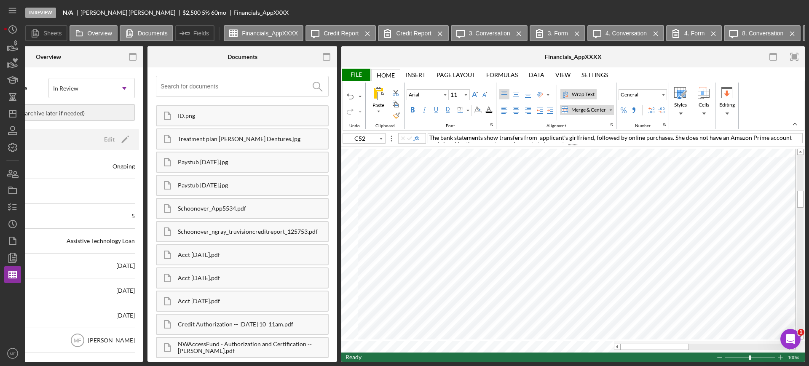
click at [586, 93] on div "Wrap Text" at bounding box center [583, 95] width 26 height 8
click at [585, 94] on div "Wrap Text" at bounding box center [583, 95] width 26 height 8
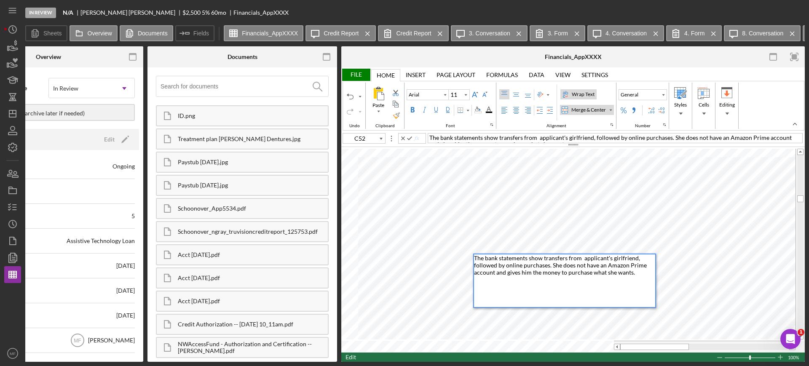
click at [638, 271] on div "The bank statements show transfers from applicant's girlfriend, followed by onl…" at bounding box center [564, 281] width 181 height 53
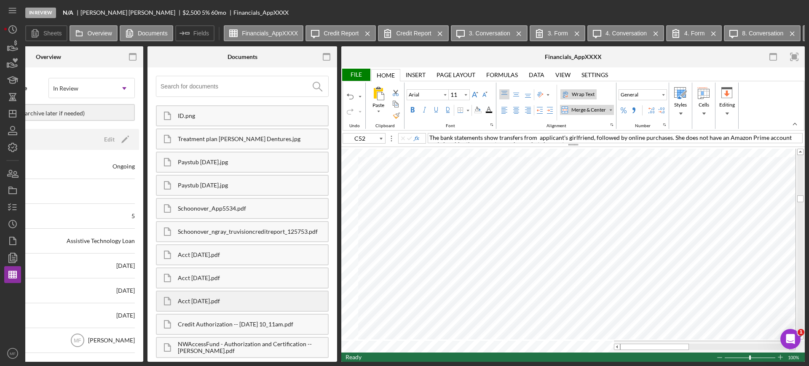
click at [215, 302] on div "Acct 3659 August.pdf" at bounding box center [253, 301] width 150 height 7
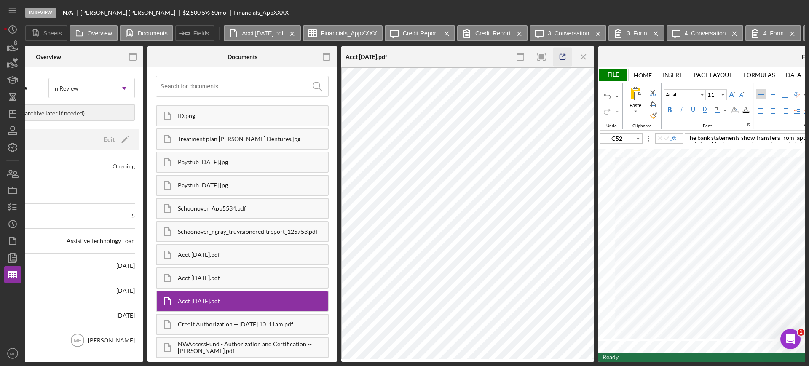
click at [560, 59] on icon "button" at bounding box center [562, 57] width 19 height 19
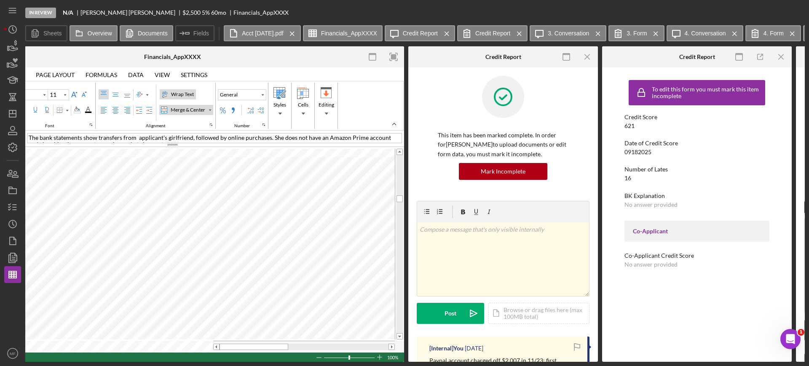
scroll to position [0, 540]
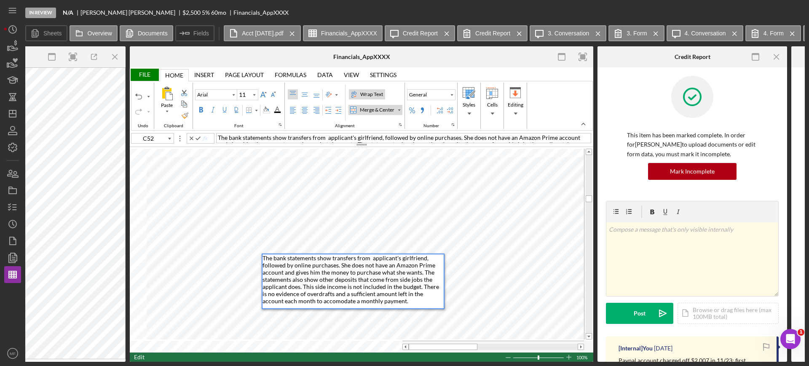
click at [309, 303] on span "The bank statements show transfers from applicant's girlfriend, followed by onl…" at bounding box center [352, 280] width 178 height 50
click at [318, 303] on span "The bank statements show transfers from applicant's girlfriend, followed by onl…" at bounding box center [352, 280] width 178 height 50
type input "Calibri"
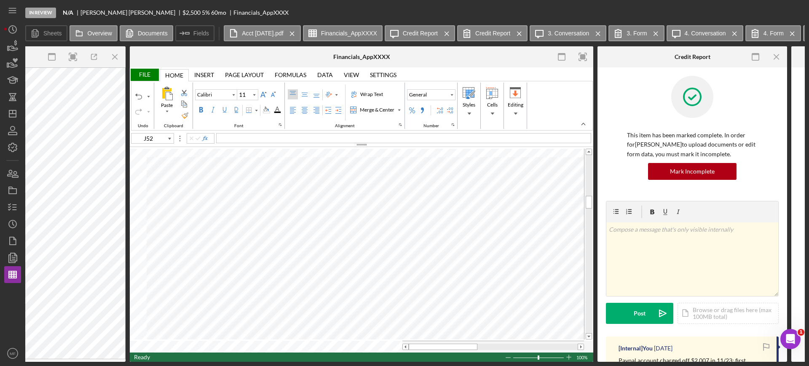
type input "A53"
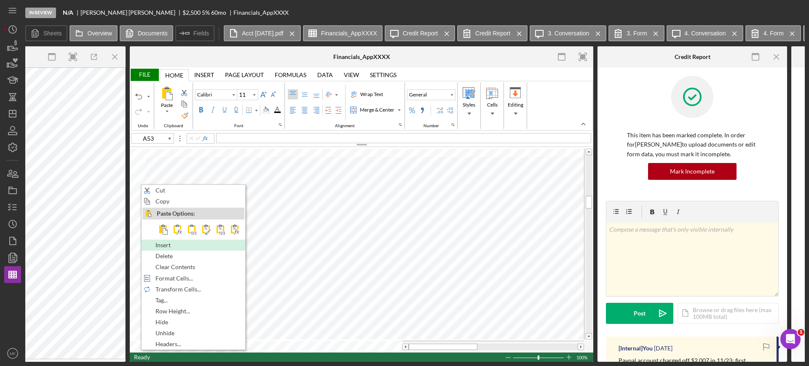
click at [168, 244] on span "Insert" at bounding box center [168, 245] width 25 height 7
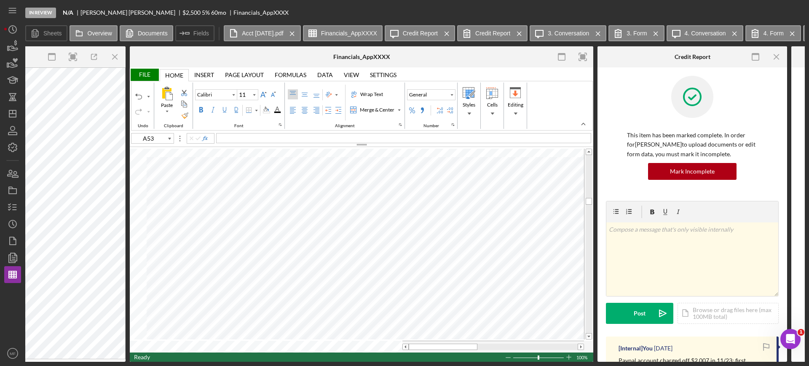
type input "Arial"
type input "C54"
click at [399, 110] on div "Merge & Center" at bounding box center [399, 110] width 4 height 4
click at [387, 135] on div "Merge Across" at bounding box center [380, 137] width 34 height 8
click at [380, 95] on div "Wrap Text" at bounding box center [372, 95] width 26 height 8
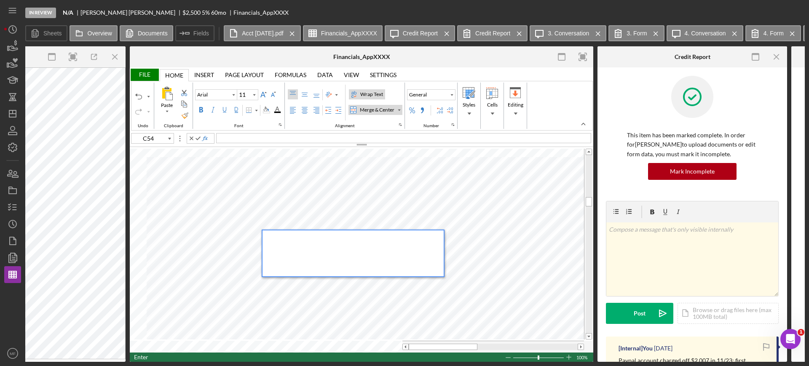
click at [286, 241] on div at bounding box center [353, 254] width 181 height 46
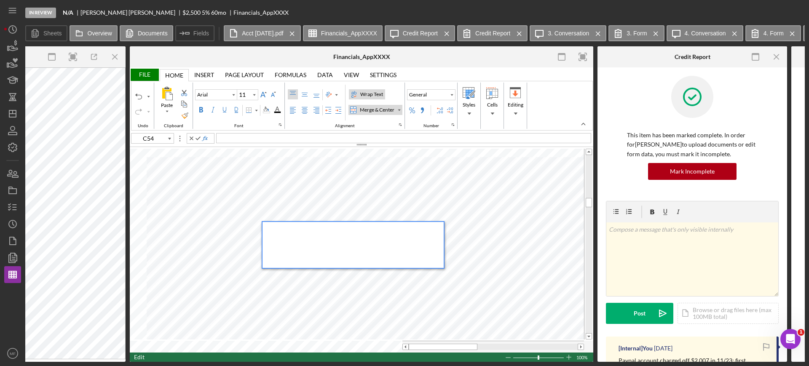
click at [309, 232] on div at bounding box center [353, 245] width 181 height 46
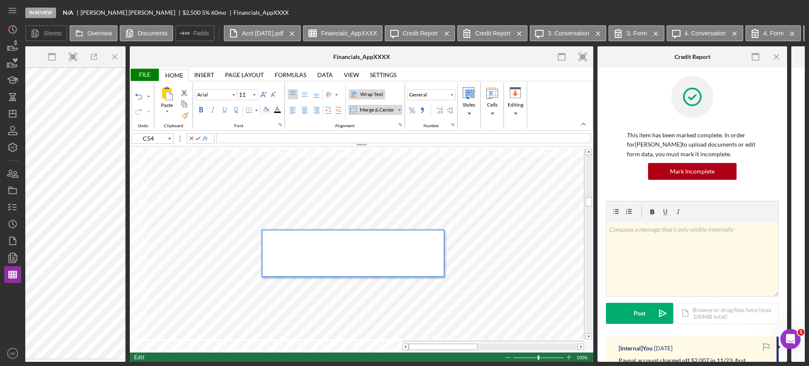
click at [287, 242] on div at bounding box center [353, 254] width 181 height 46
click at [397, 237] on div "Given there is room in the budget for a payment," at bounding box center [353, 254] width 181 height 46
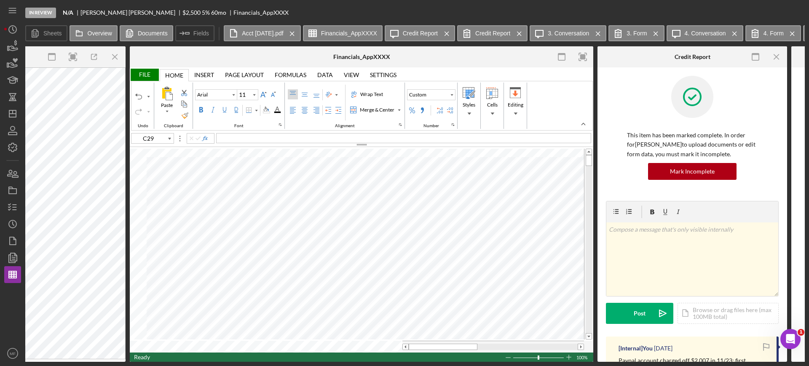
type input "G4"
click at [146, 75] on div "File" at bounding box center [144, 75] width 29 height 12
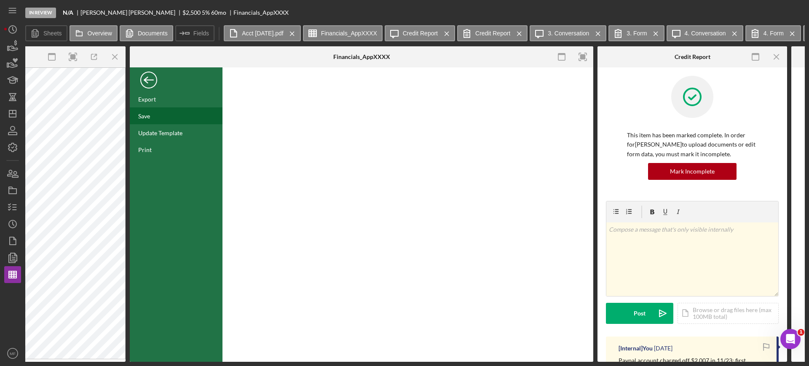
click at [148, 114] on div "Save" at bounding box center [144, 116] width 12 height 7
click at [156, 104] on div "Export" at bounding box center [176, 99] width 93 height 17
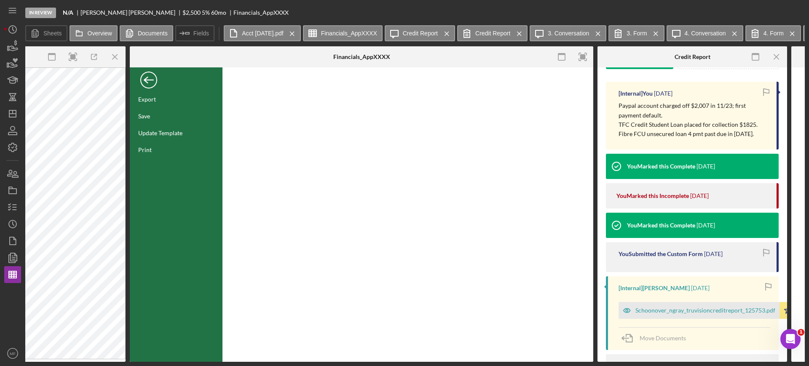
scroll to position [263, 0]
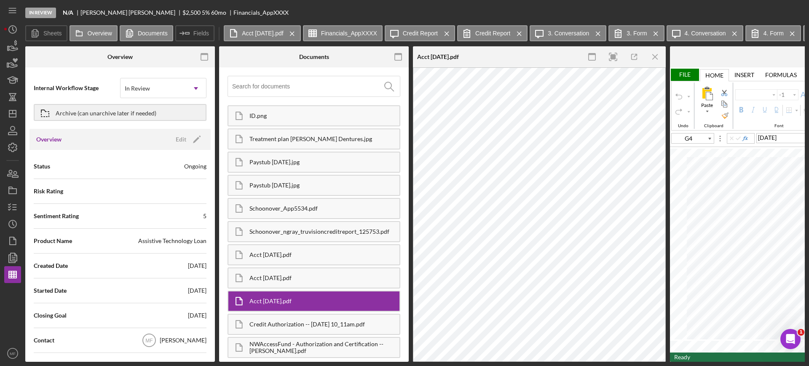
type input "Arial"
type input "11"
click at [14, 259] on icon "button" at bounding box center [13, 257] width 3 height 3
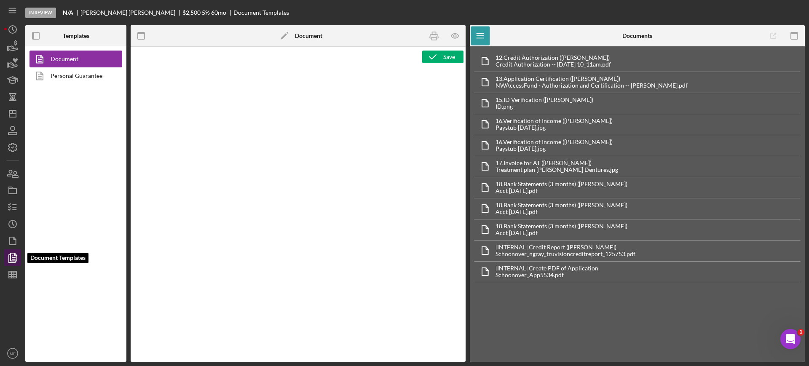
type textarea "<div class="WordSection1"> <p style="margin: 0in; font-size: 12pt; font-family:…"
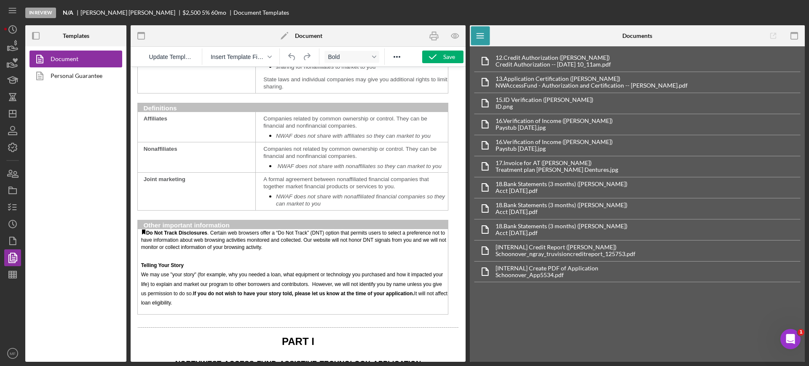
scroll to position [1159, 0]
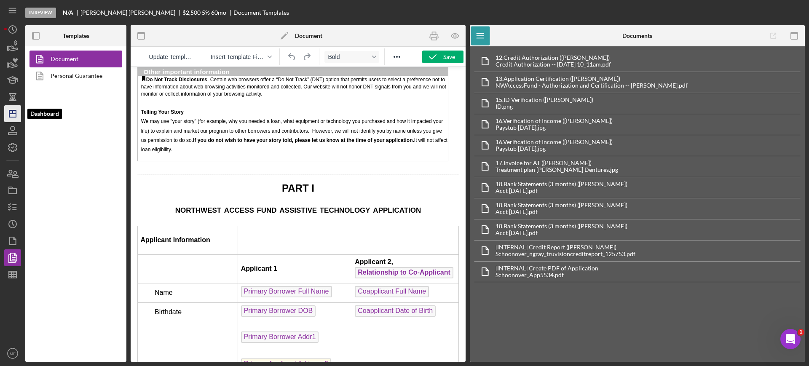
click at [14, 111] on icon "Icon/Dashboard" at bounding box center [12, 113] width 21 height 21
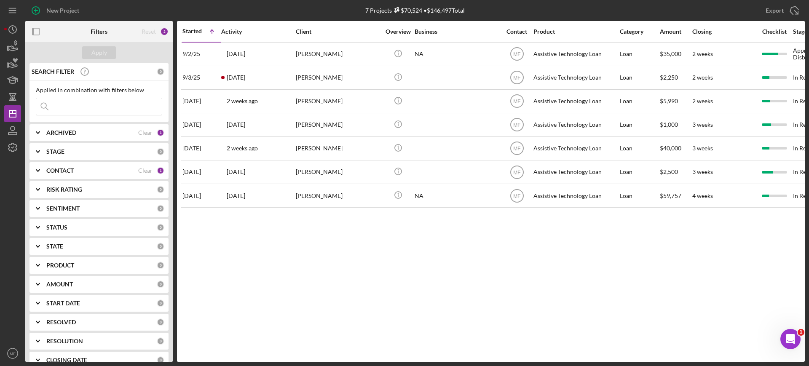
click at [77, 135] on div "ARCHIVED" at bounding box center [92, 132] width 92 height 7
click at [42, 180] on input "Archived" at bounding box center [40, 181] width 8 height 8
checkbox input "true"
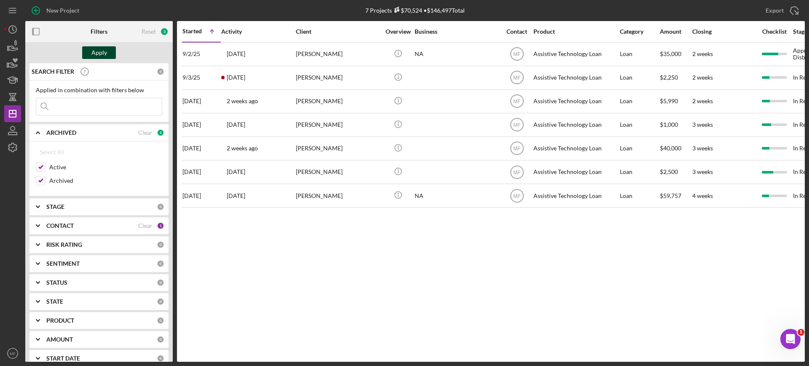
click at [104, 47] on div "Apply" at bounding box center [99, 52] width 16 height 13
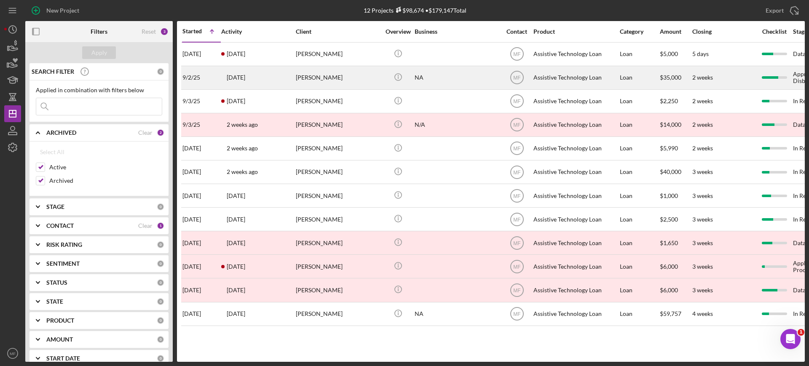
click at [442, 79] on div "NA" at bounding box center [457, 78] width 84 height 22
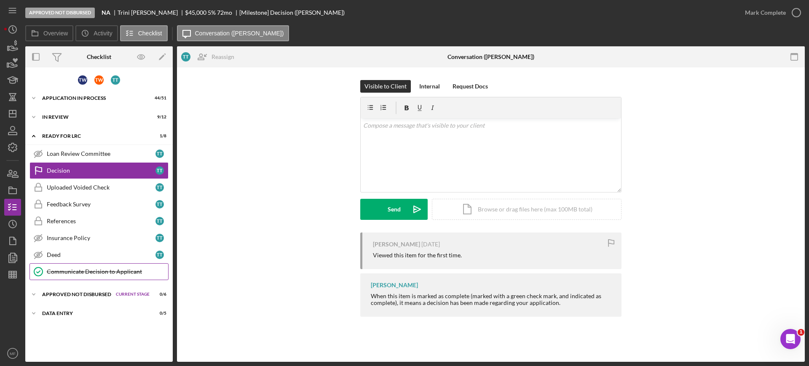
click at [89, 272] on div "Communicate Decision to Applicant" at bounding box center [107, 271] width 121 height 7
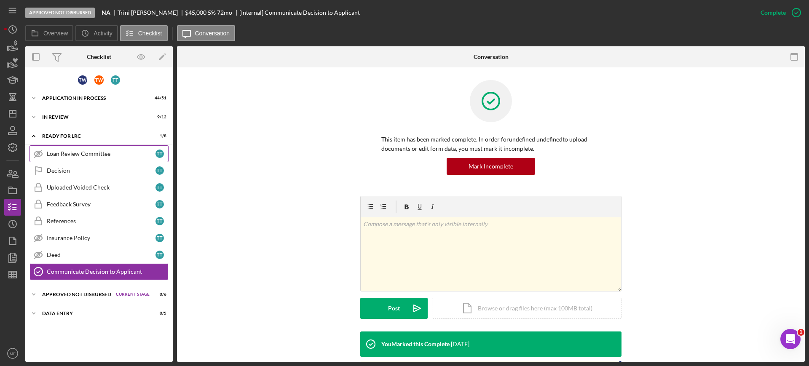
click at [81, 156] on div "Loan Review Committee" at bounding box center [101, 153] width 109 height 7
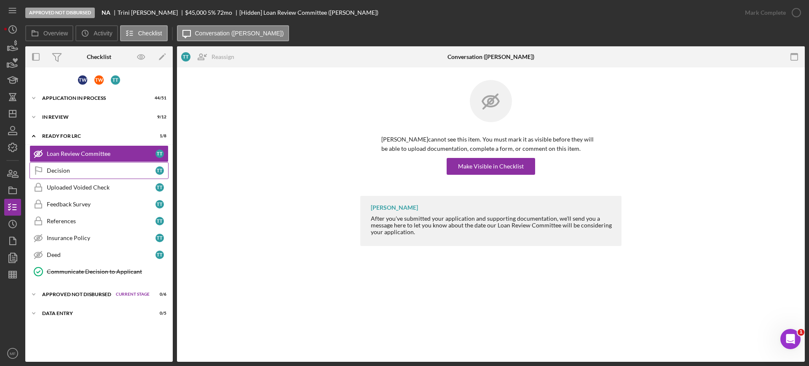
click at [78, 171] on div "Decision" at bounding box center [101, 170] width 109 height 7
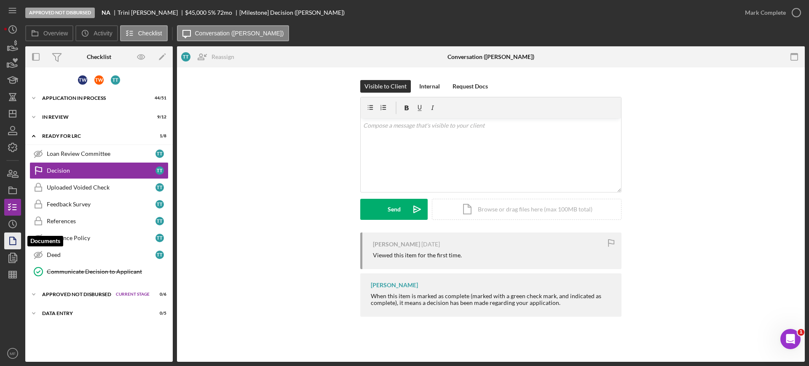
click at [14, 237] on icon "button" at bounding box center [12, 241] width 21 height 21
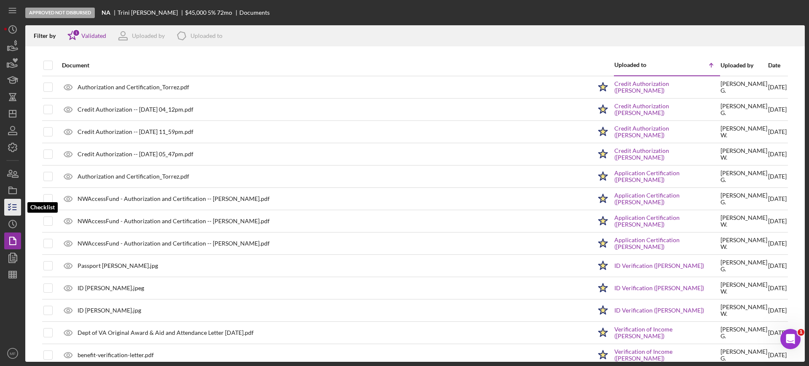
click at [15, 206] on icon "button" at bounding box center [12, 207] width 21 height 21
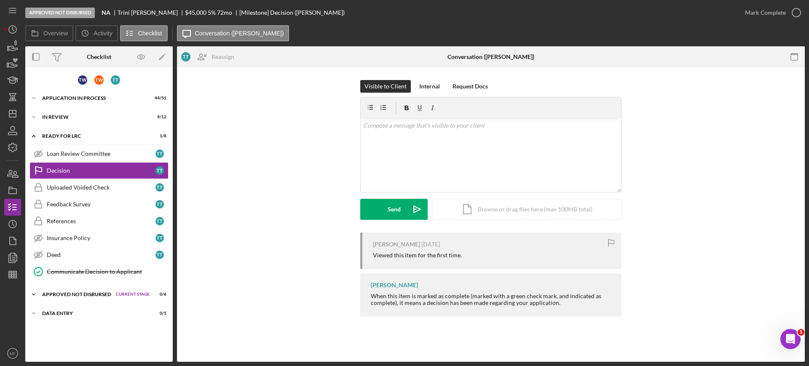
click at [81, 295] on div "Approved Not Disbursed" at bounding box center [77, 294] width 70 height 5
click at [78, 136] on div "Ready for LRC" at bounding box center [84, 136] width 85 height 5
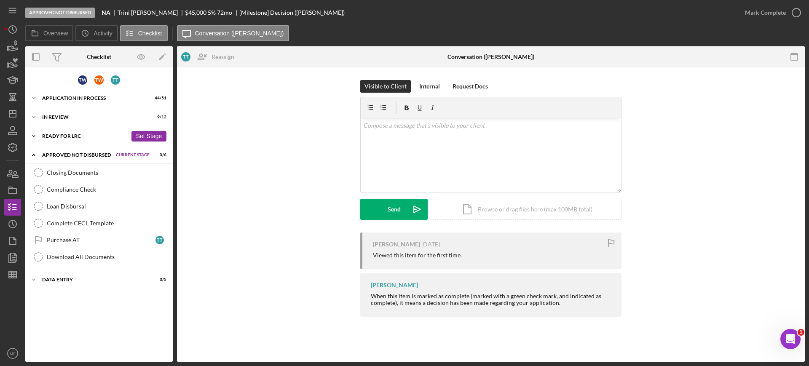
click at [78, 136] on div "Ready for LRC" at bounding box center [84, 136] width 85 height 5
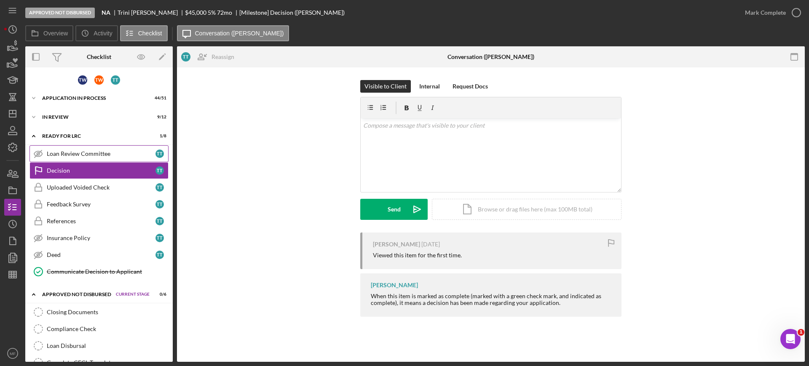
click at [102, 152] on div "Loan Review Committee" at bounding box center [101, 153] width 109 height 7
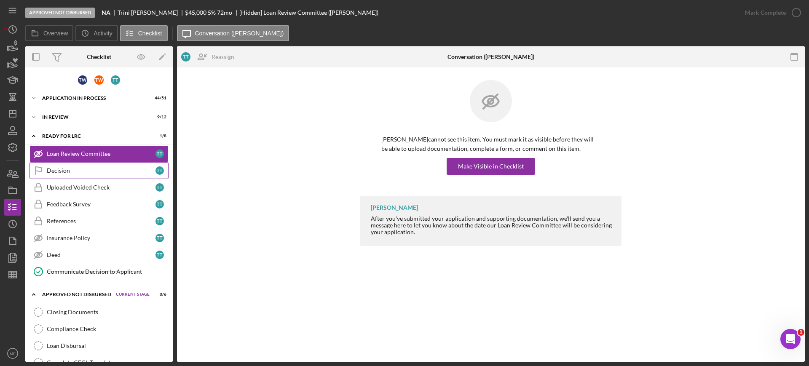
click at [72, 169] on div "Decision" at bounding box center [101, 170] width 109 height 7
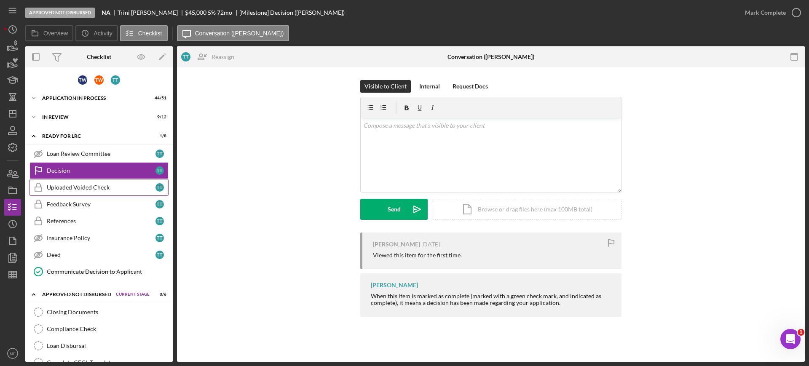
click at [76, 185] on div "Uploaded Voided Check" at bounding box center [101, 187] width 109 height 7
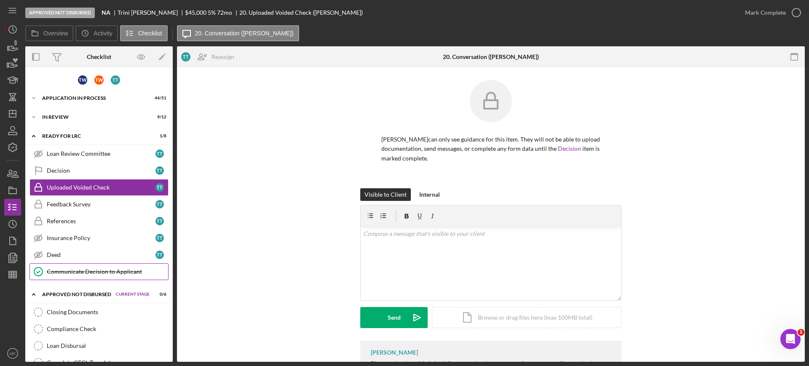
click at [69, 270] on div "Communicate Decision to Applicant" at bounding box center [107, 271] width 121 height 7
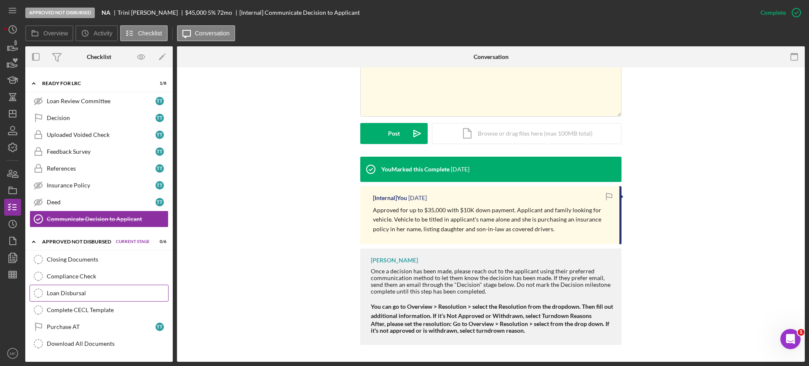
scroll to position [70, 0]
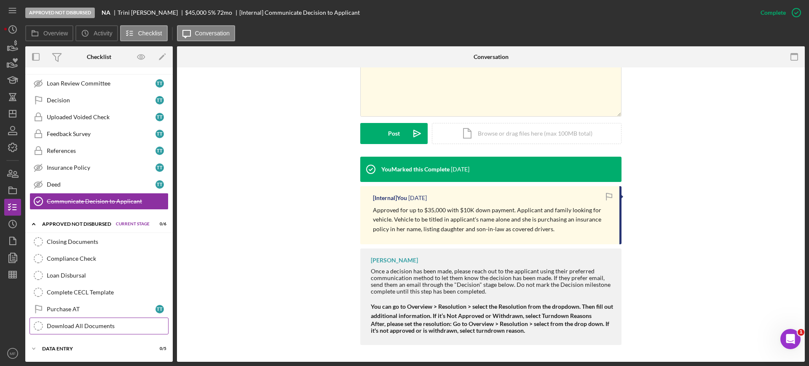
click at [106, 322] on link "Download All Documents Download All Documents" at bounding box center [99, 326] width 139 height 17
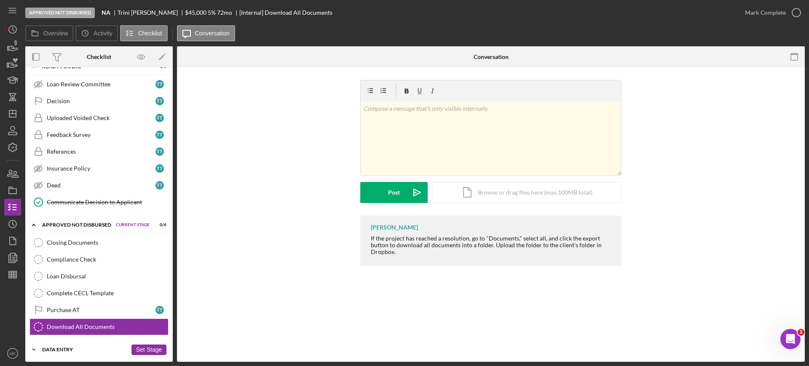
click at [73, 350] on div "Data Entry" at bounding box center [84, 349] width 85 height 5
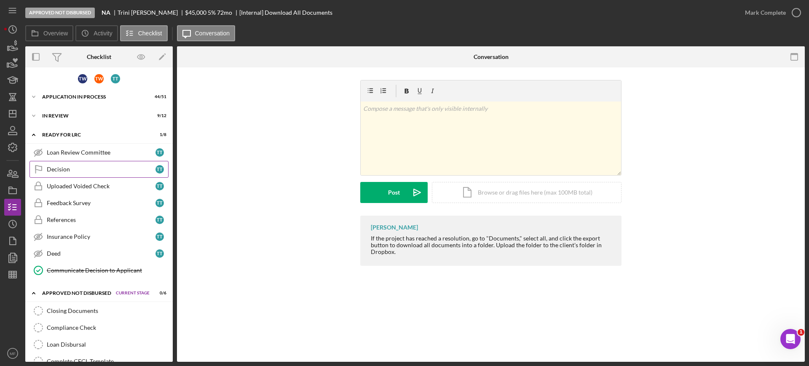
scroll to position [0, 0]
click at [56, 118] on div "In Review" at bounding box center [84, 117] width 85 height 5
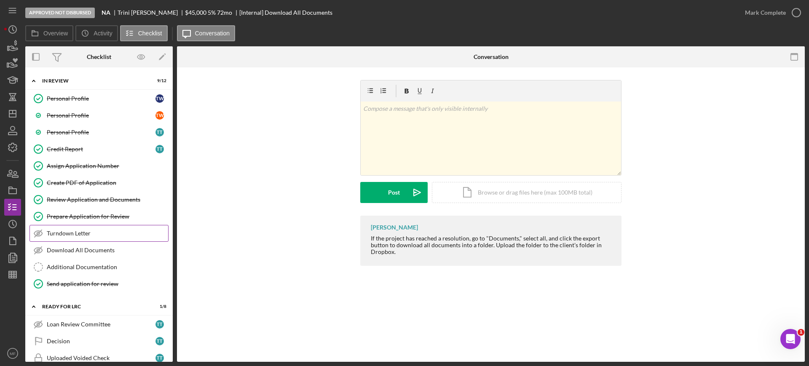
scroll to position [53, 0]
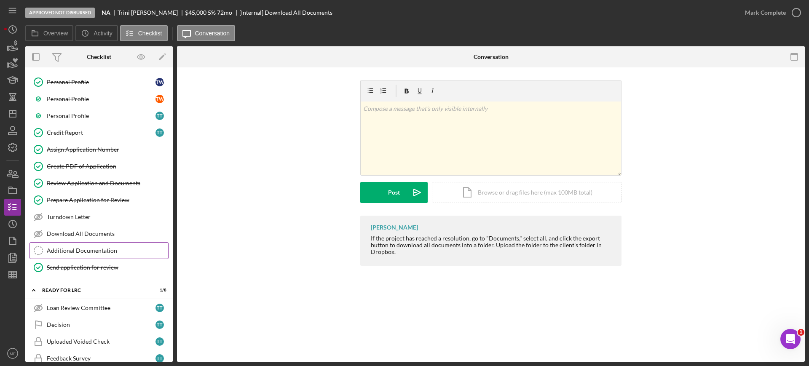
click at [102, 250] on div "Additional Documentation" at bounding box center [107, 250] width 121 height 7
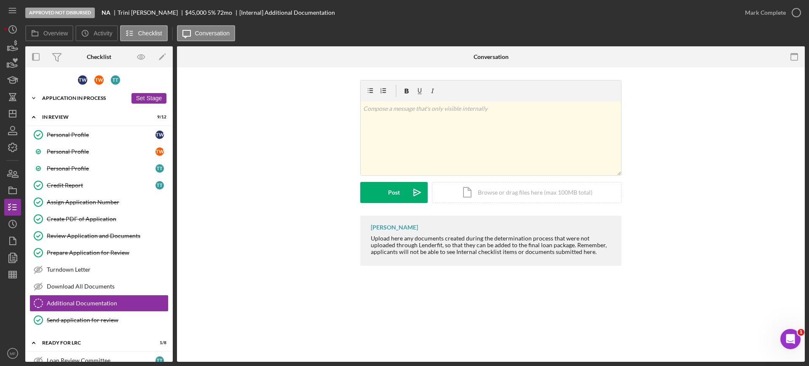
click at [88, 100] on div "Icon/Expander Application In Process 44 / 51 Set Stage" at bounding box center [99, 98] width 148 height 17
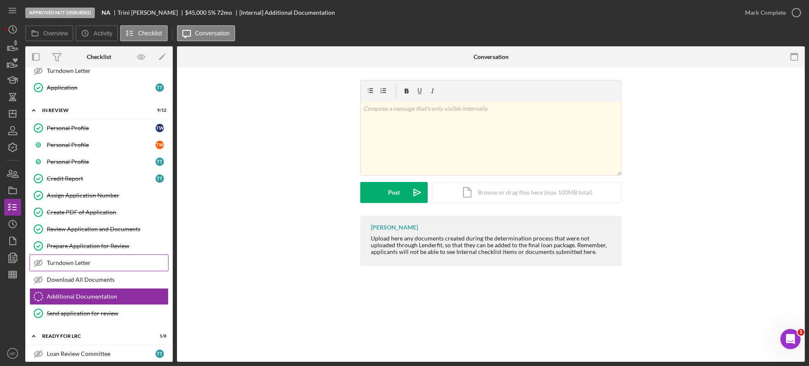
scroll to position [896, 0]
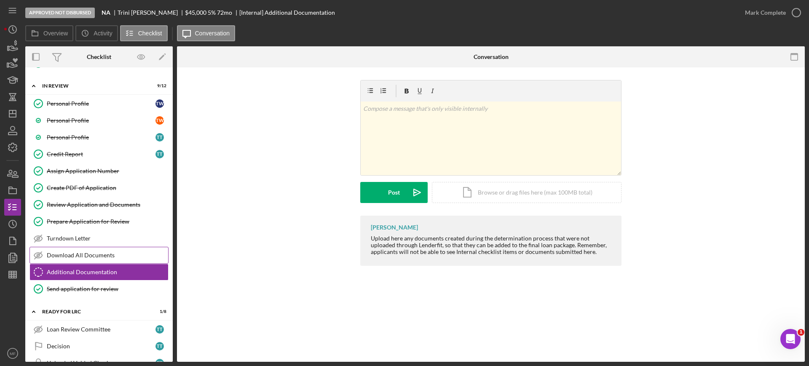
click at [107, 255] on div "Download All Documents" at bounding box center [107, 255] width 121 height 7
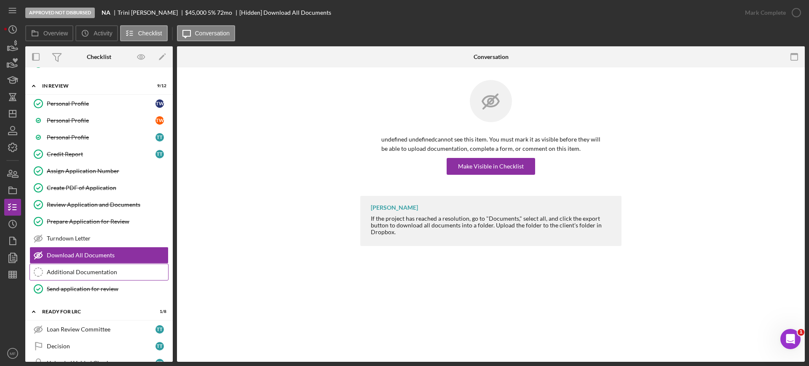
click at [92, 271] on div "Additional Documentation" at bounding box center [107, 272] width 121 height 7
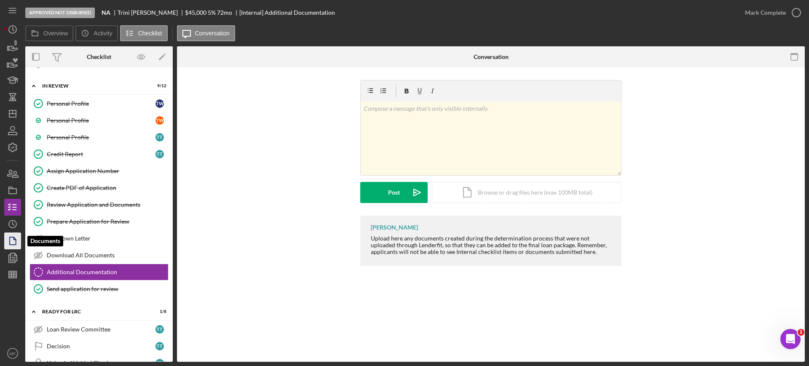
click at [15, 244] on icon "button" at bounding box center [12, 241] width 21 height 21
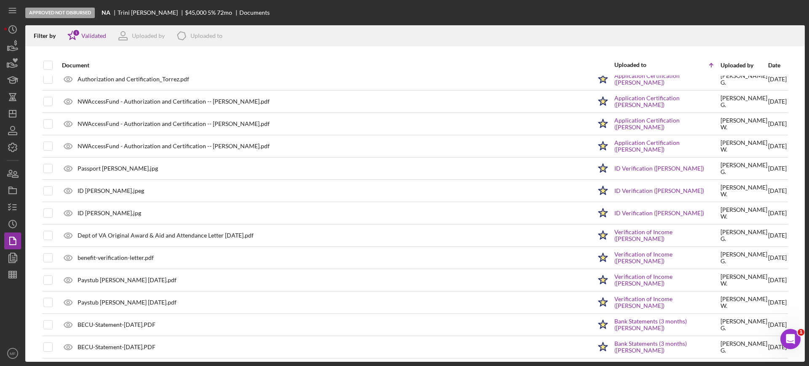
scroll to position [348, 0]
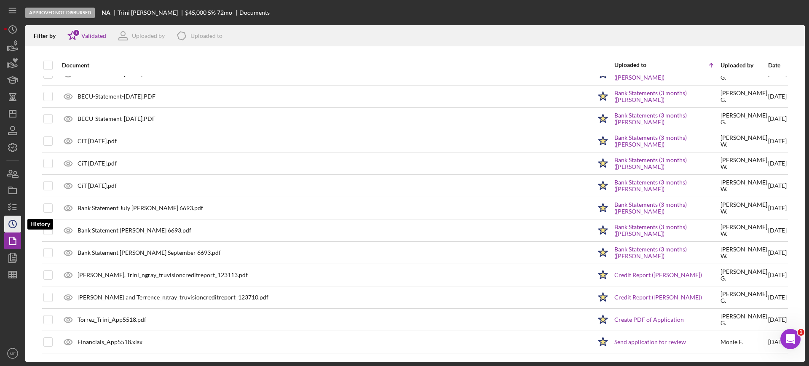
click at [14, 224] on icon "Icon/History" at bounding box center [12, 224] width 21 height 21
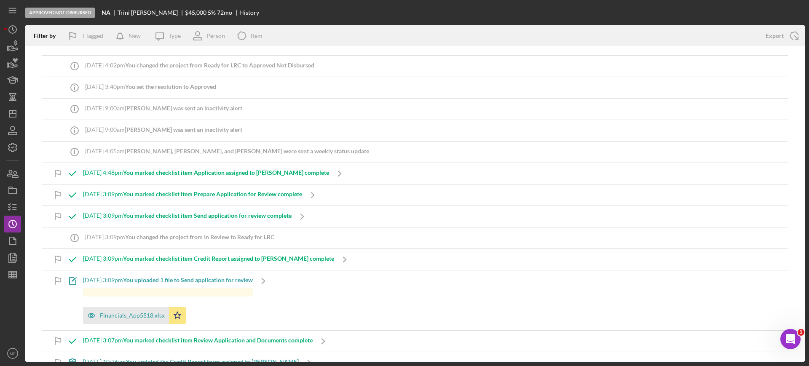
scroll to position [158, 0]
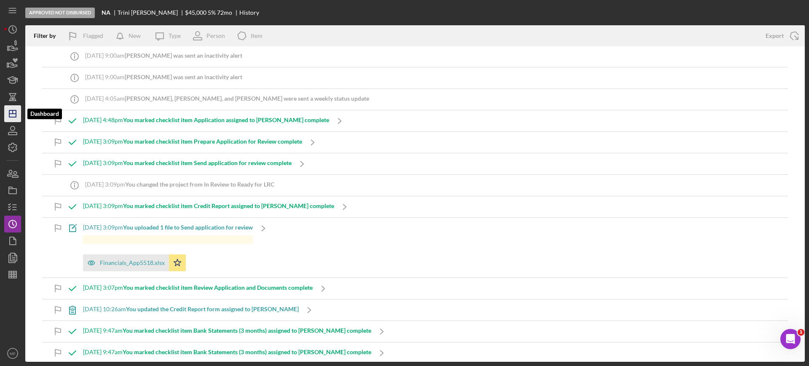
click at [17, 117] on icon "Icon/Dashboard" at bounding box center [12, 113] width 21 height 21
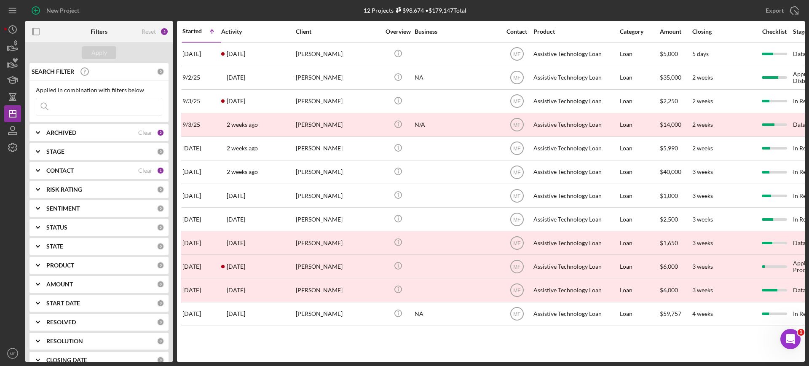
click at [119, 129] on div "ARCHIVED" at bounding box center [92, 132] width 92 height 7
click at [40, 183] on input "Archived" at bounding box center [40, 181] width 8 height 8
checkbox input "false"
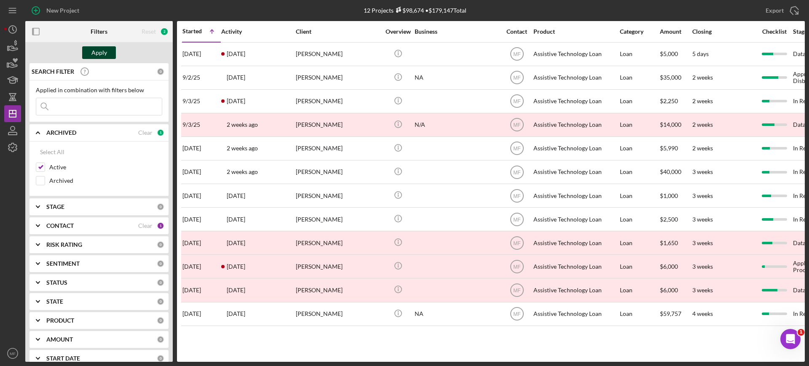
click at [96, 52] on div "Apply" at bounding box center [99, 52] width 16 height 13
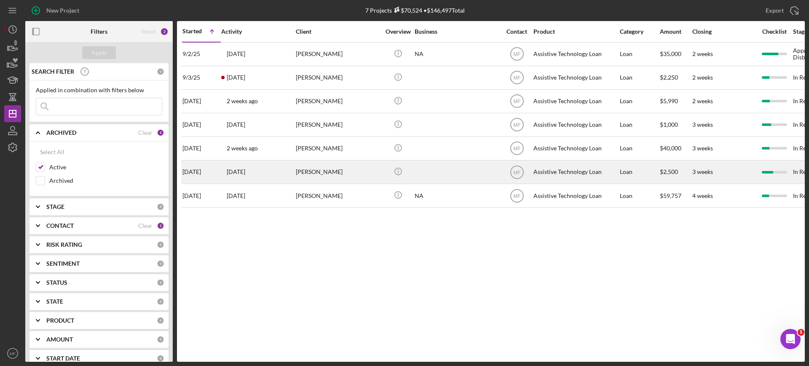
click at [429, 171] on div at bounding box center [457, 172] width 84 height 22
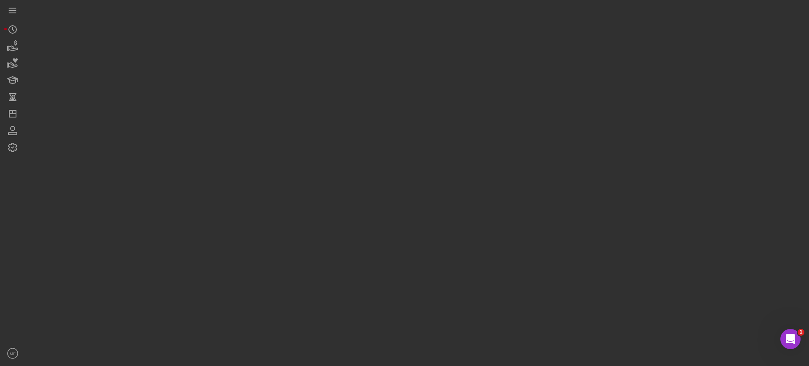
click at [429, 171] on div at bounding box center [415, 181] width 780 height 362
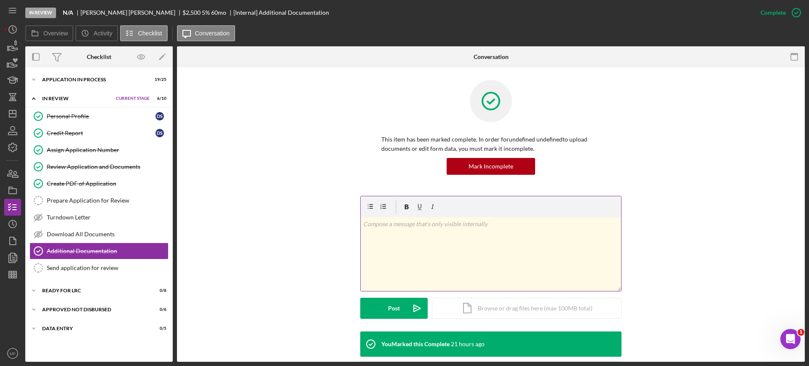
click at [553, 240] on div "v Color teal Color pink Remove color Add row above Add row below Add column bef…" at bounding box center [491, 254] width 260 height 74
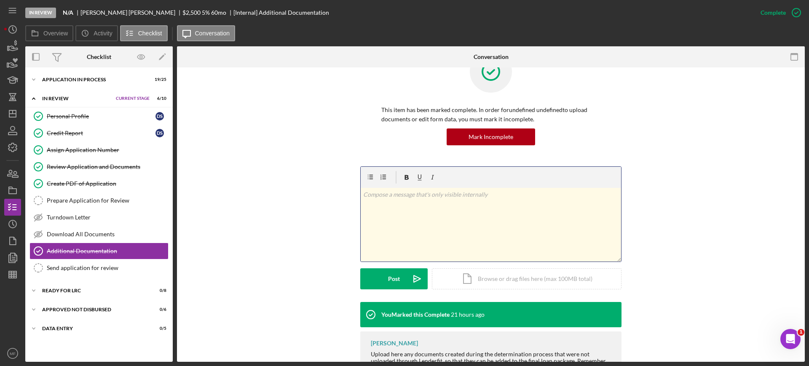
scroll to position [53, 0]
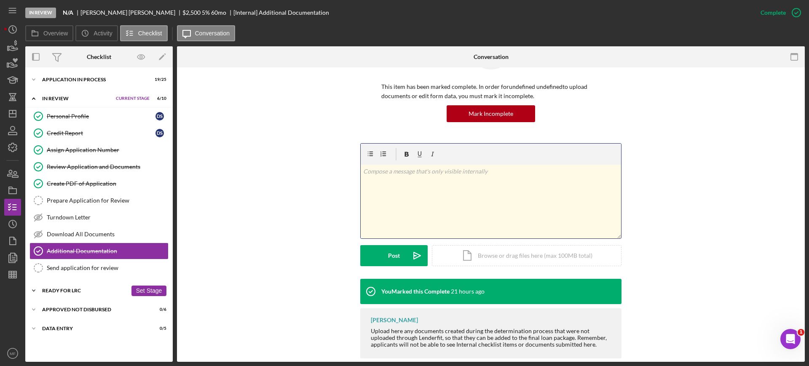
click at [71, 289] on div "Ready for LRC" at bounding box center [84, 290] width 85 height 5
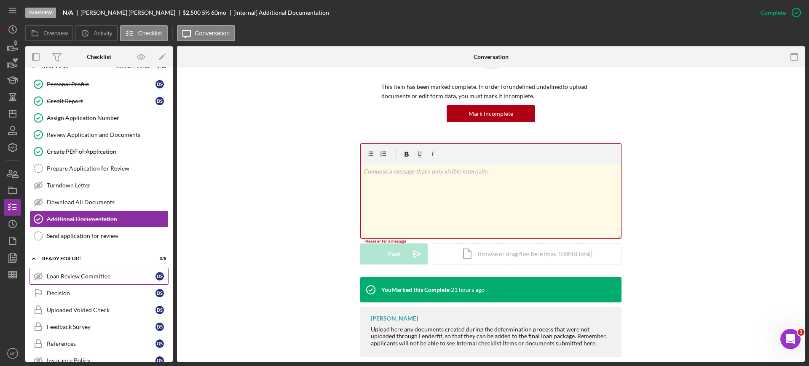
scroll to position [14, 0]
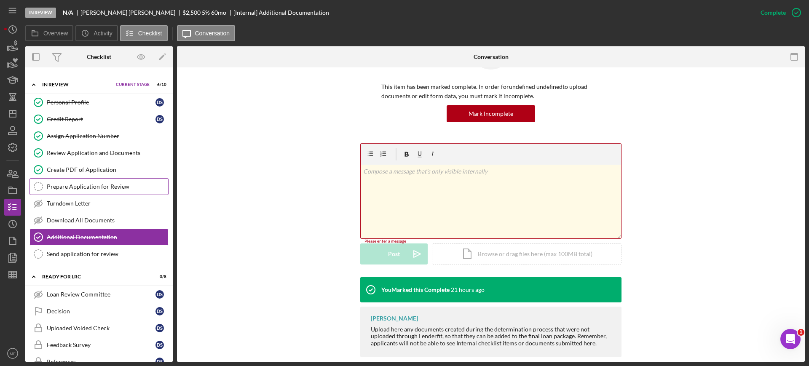
click at [108, 186] on div "Prepare Application for Review" at bounding box center [107, 186] width 121 height 7
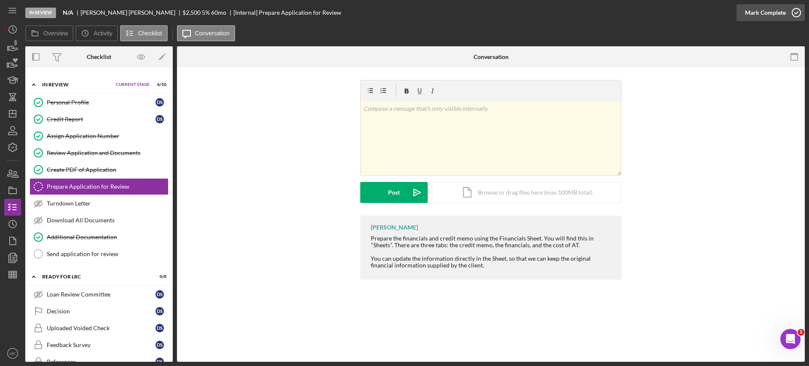
click at [793, 13] on icon "button" at bounding box center [796, 12] width 21 height 21
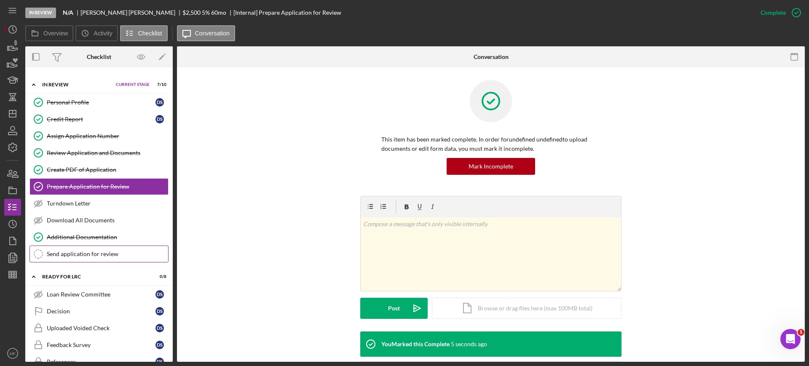
click at [87, 255] on div "Send application for review" at bounding box center [107, 254] width 121 height 7
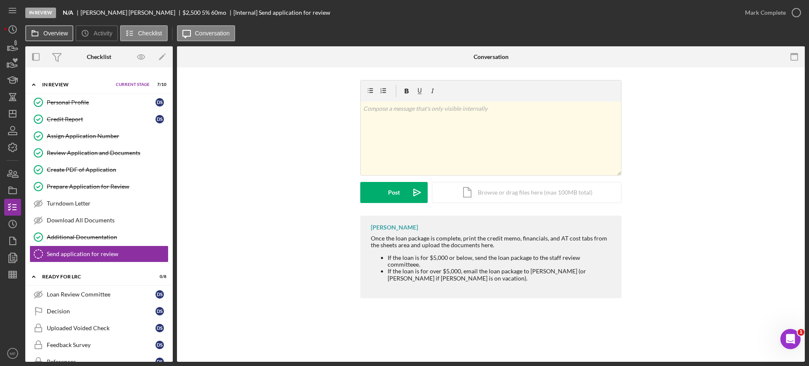
click at [58, 35] on label "Overview" at bounding box center [55, 33] width 24 height 7
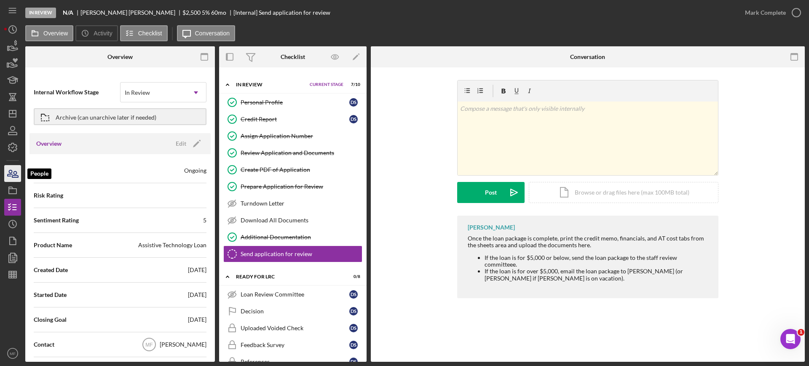
click at [14, 177] on icon "button" at bounding box center [15, 175] width 6 height 6
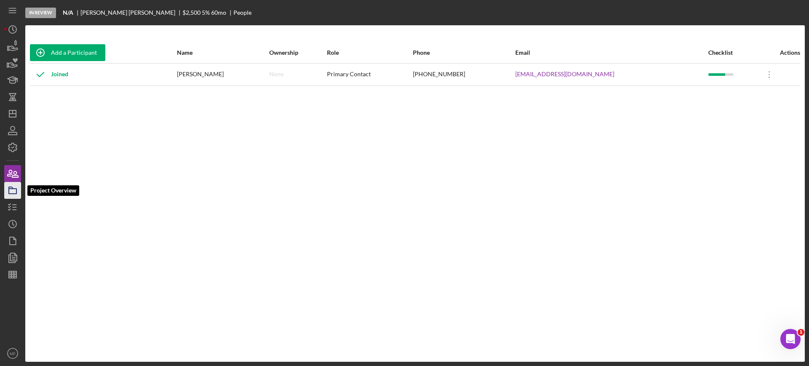
click at [11, 191] on icon "button" at bounding box center [12, 190] width 21 height 21
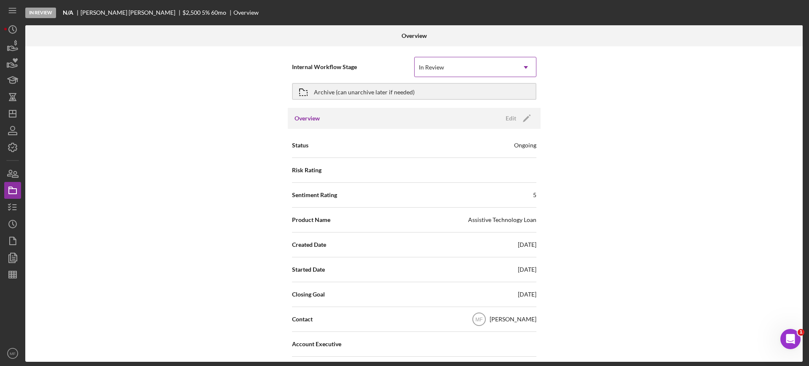
click at [525, 69] on icon "Icon/Dropdown Arrow" at bounding box center [526, 67] width 20 height 20
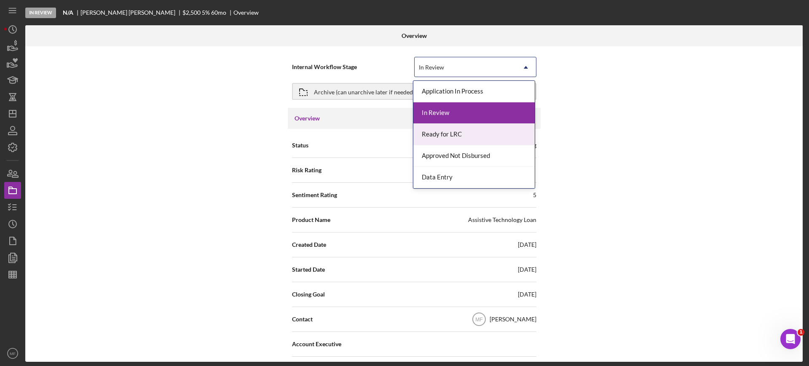
click at [463, 135] on div "Ready for LRC" at bounding box center [473, 134] width 121 height 21
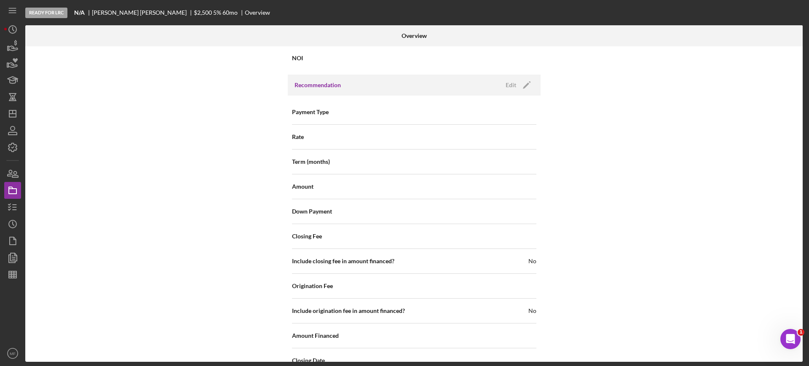
scroll to position [790, 0]
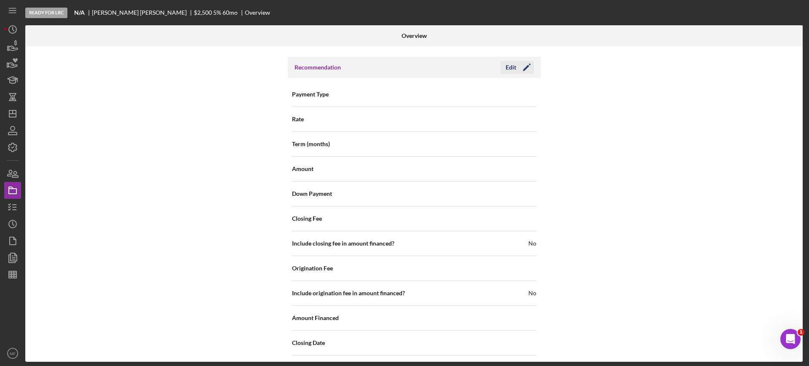
click at [512, 67] on div "Edit" at bounding box center [511, 67] width 11 height 13
click at [487, 95] on div "Select..." at bounding box center [465, 94] width 101 height 19
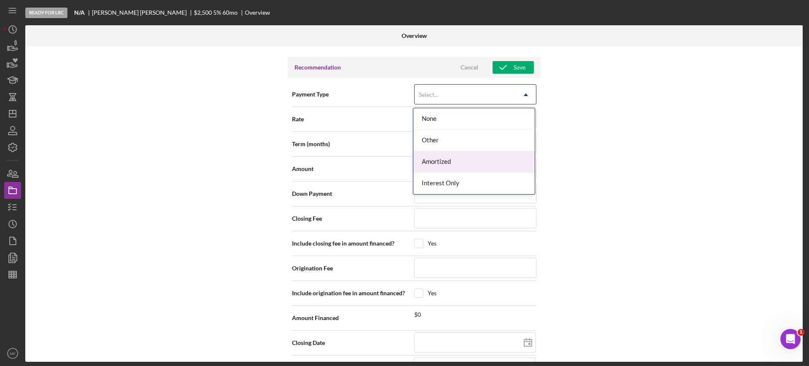
click at [456, 158] on div "Amortized" at bounding box center [473, 161] width 121 height 21
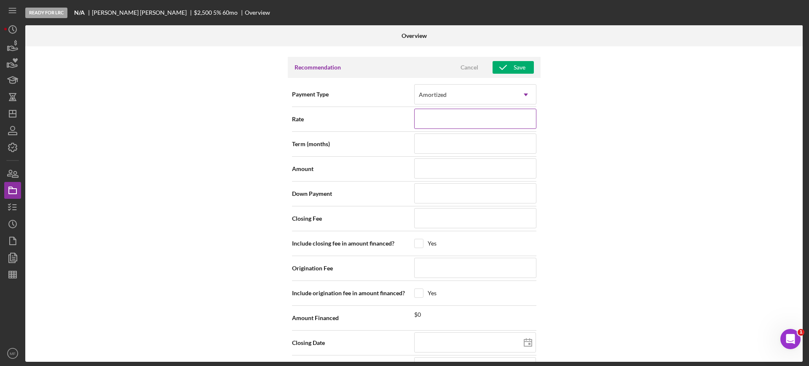
click at [449, 116] on input at bounding box center [475, 119] width 122 height 20
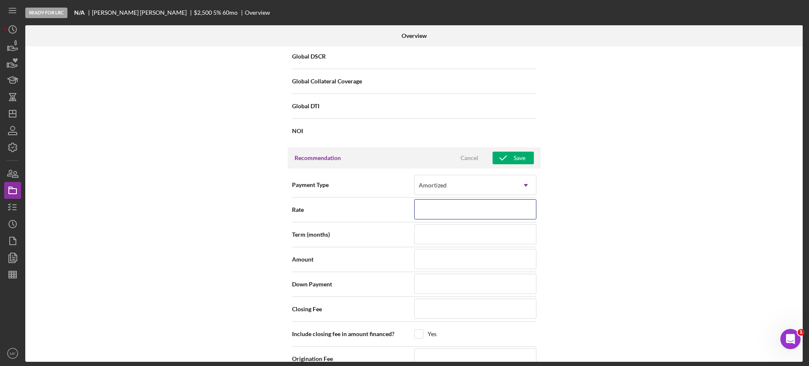
scroll to position [657, 0]
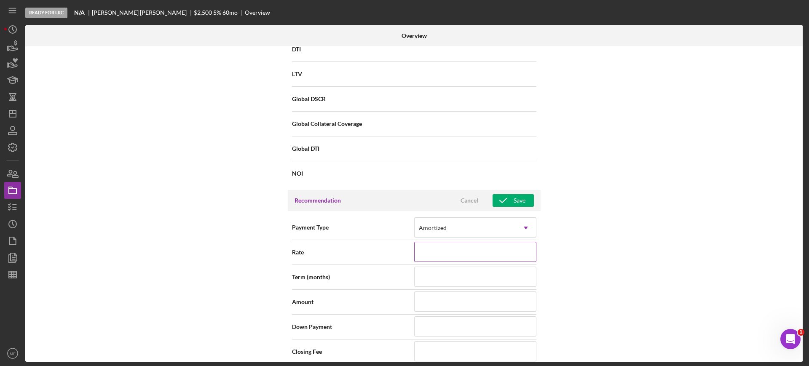
click at [475, 252] on input at bounding box center [475, 252] width 122 height 20
type input "5%"
type input "5.%"
type input "5.0%"
type input "5.000%"
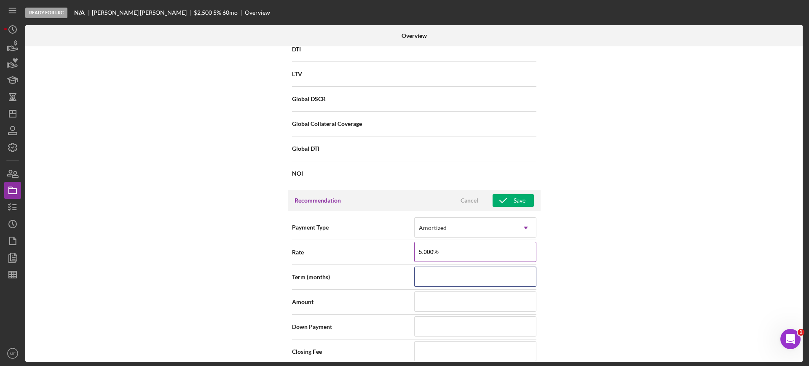
type input "4"
type input "42"
type input "$2"
type input "$27"
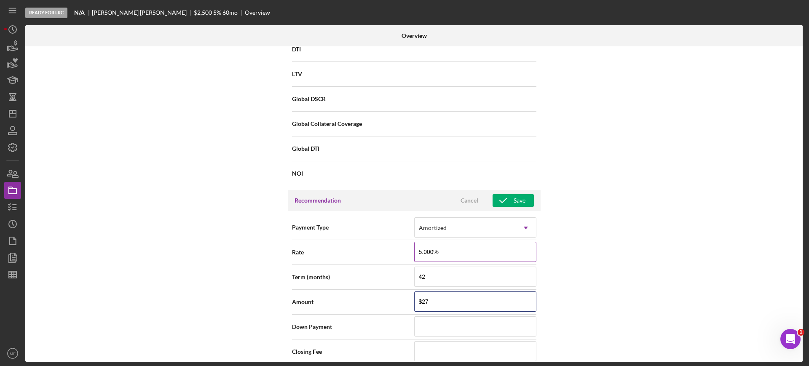
type input "$275"
type input "$2,750"
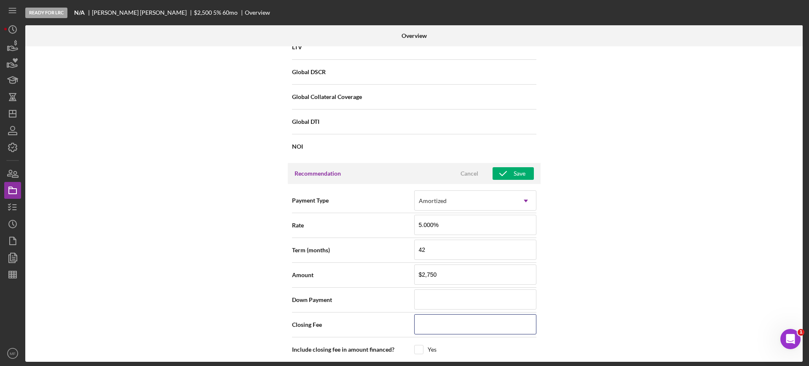
scroll to position [685, 0]
click at [507, 172] on icon "button" at bounding box center [503, 172] width 21 height 21
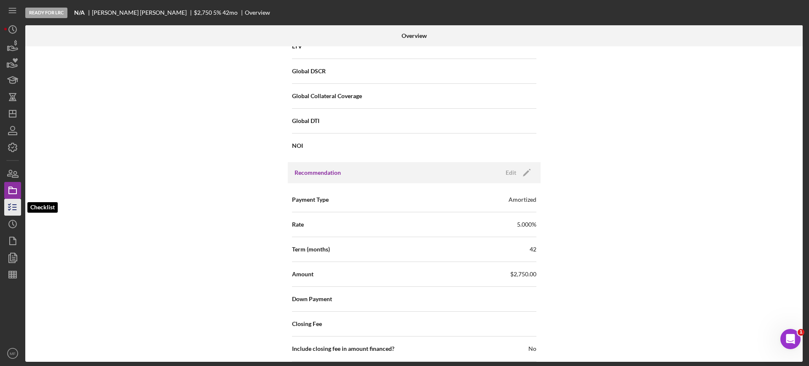
click at [10, 209] on polyline "button" at bounding box center [9, 209] width 2 height 1
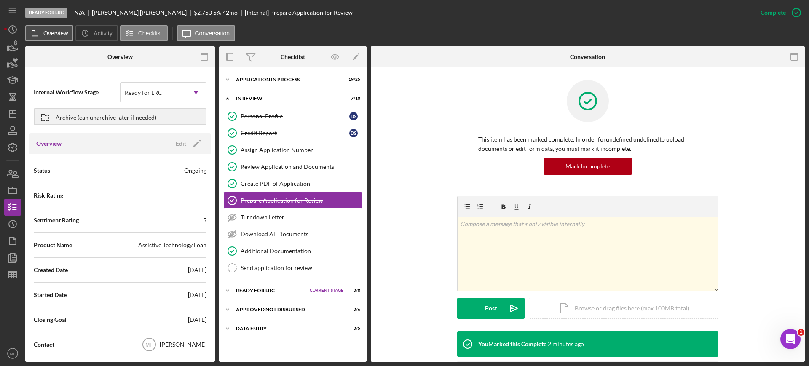
click at [45, 30] on label "Overview" at bounding box center [55, 33] width 24 height 7
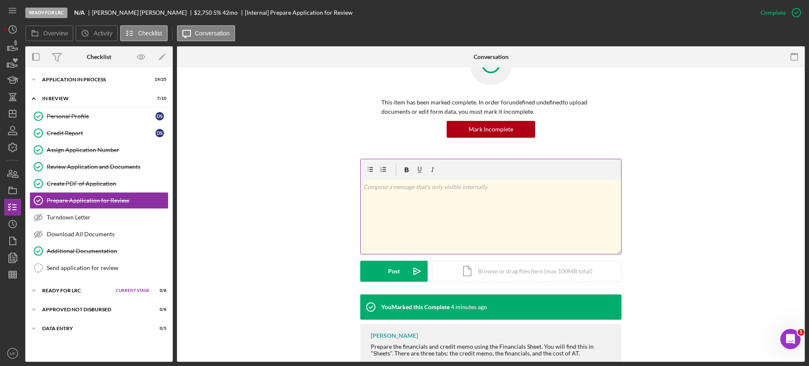
scroll to position [80, 0]
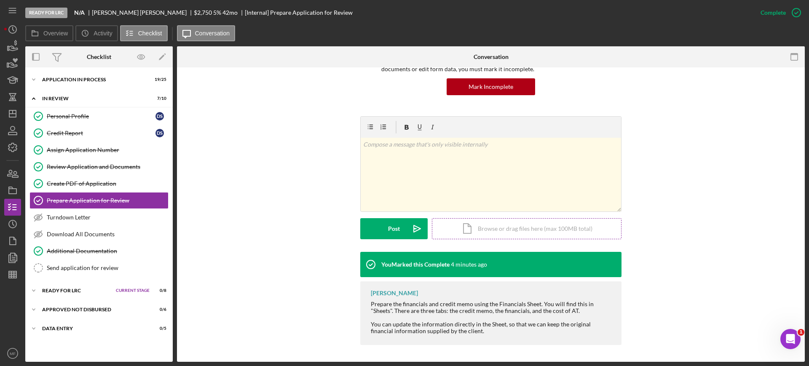
click at [514, 228] on div "Icon/Document Browse or drag files here (max 100MB total) Tap to choose files o…" at bounding box center [527, 228] width 190 height 21
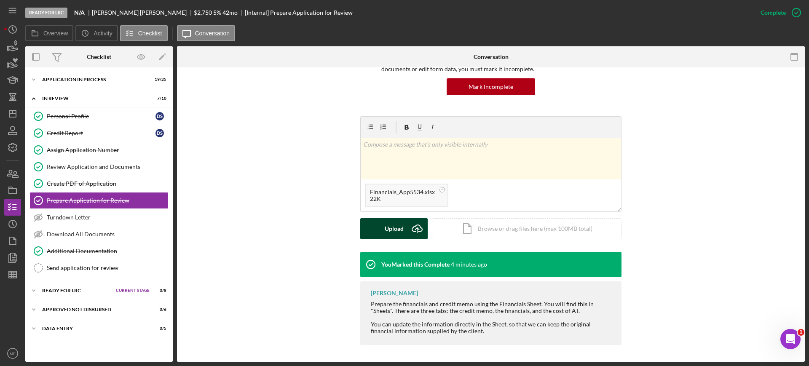
click at [396, 228] on div "Upload" at bounding box center [394, 228] width 19 height 21
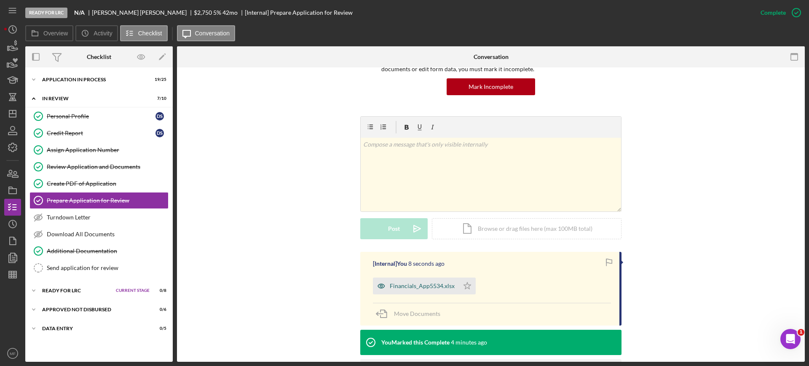
click at [419, 284] on div "Financials_App5534.xlsx" at bounding box center [422, 286] width 65 height 7
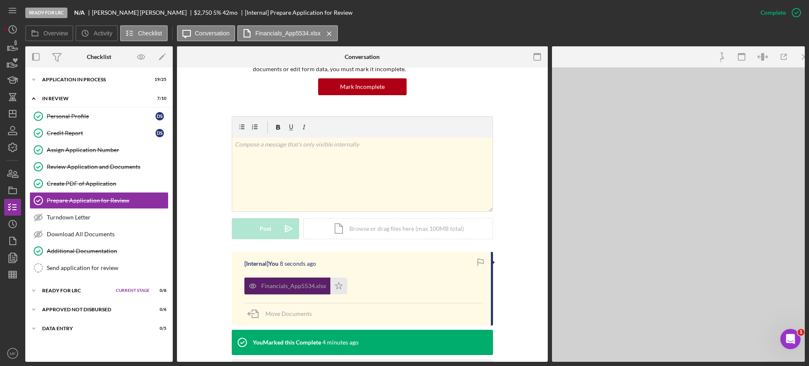
click at [419, 284] on div "Financials_App5534.xlsx Icon/Star" at bounding box center [363, 284] width 238 height 21
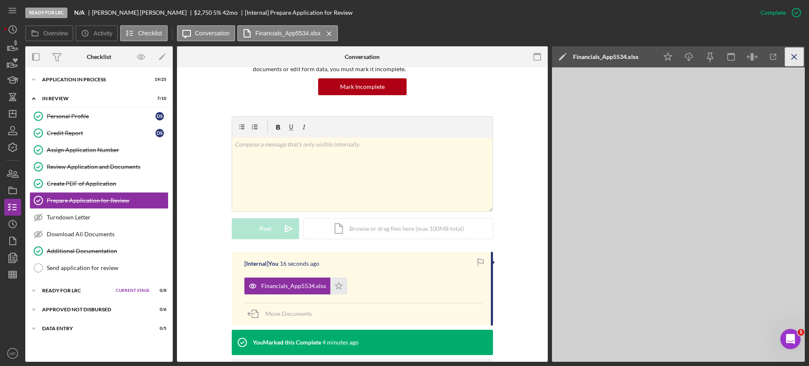
click at [794, 59] on icon "Icon/Menu Close" at bounding box center [794, 57] width 19 height 19
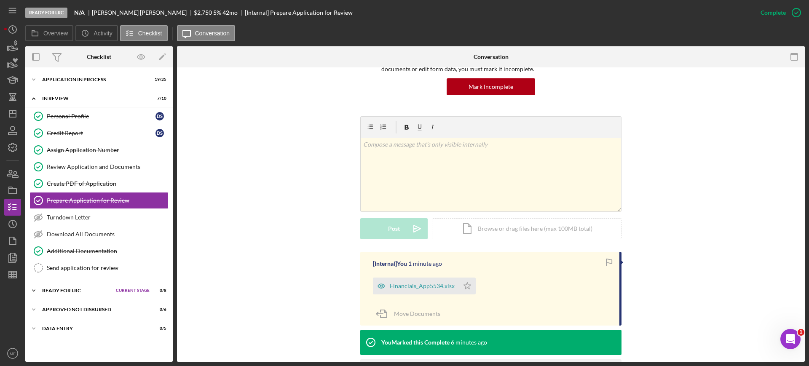
click at [64, 286] on div "Icon/Expander Ready for LRC Current Stage 0 / 8 Set Stage" at bounding box center [99, 290] width 148 height 17
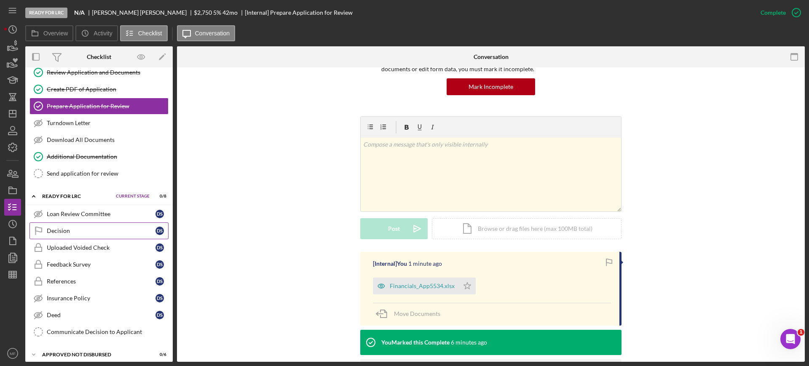
scroll to position [105, 0]
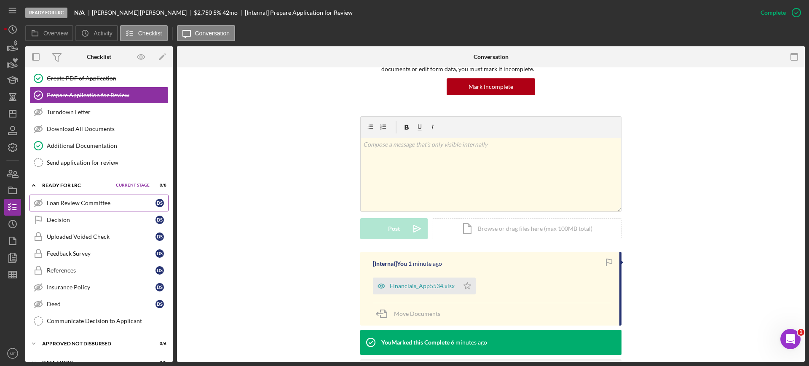
click at [65, 201] on div "Loan Review Committee" at bounding box center [101, 203] width 109 height 7
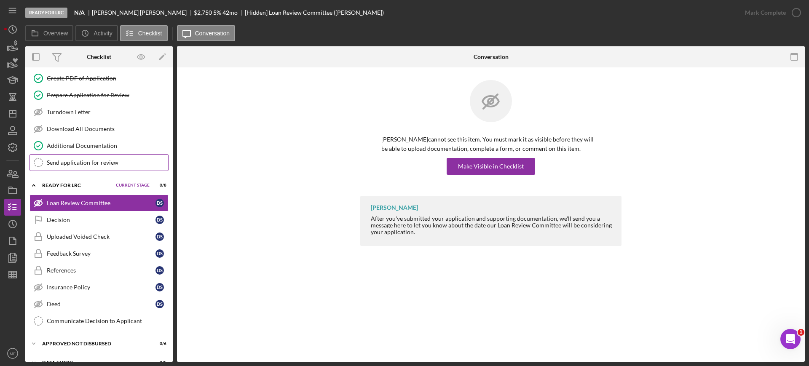
click at [91, 162] on div "Send application for review" at bounding box center [107, 162] width 121 height 7
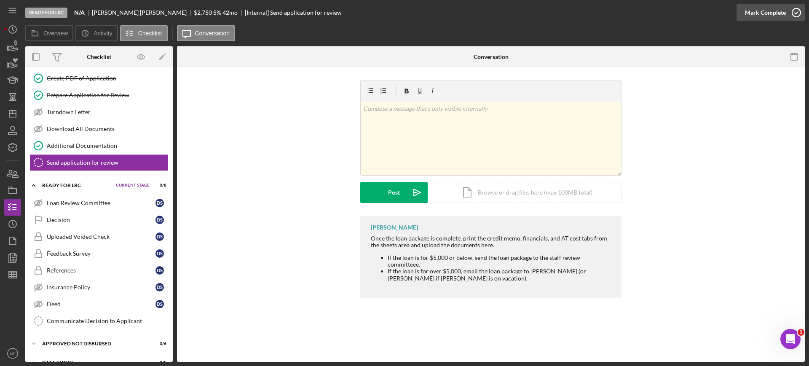
click at [794, 10] on icon "button" at bounding box center [796, 12] width 21 height 21
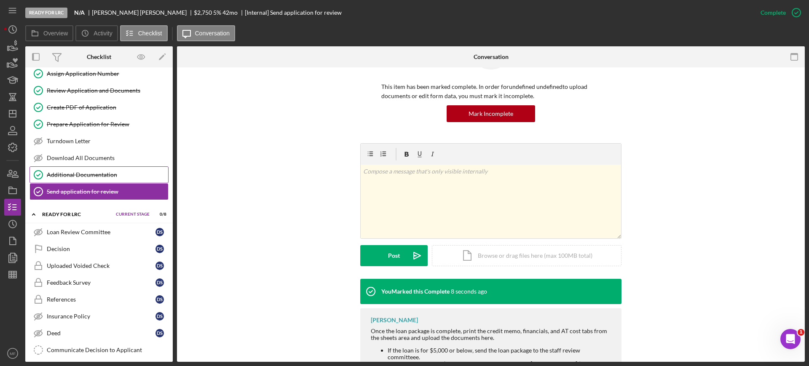
scroll to position [53, 0]
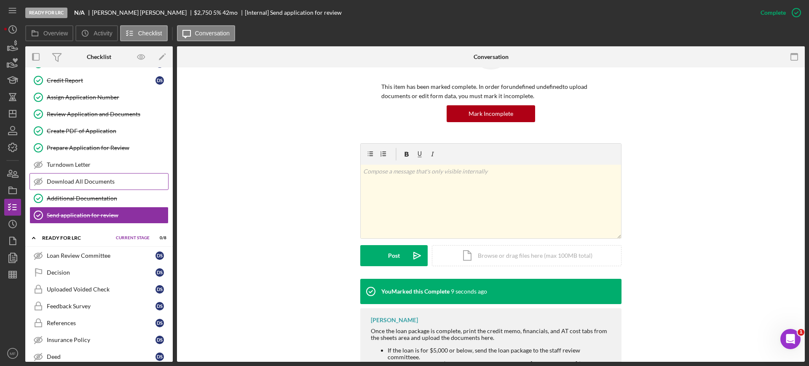
click at [98, 185] on div "Download All Documents" at bounding box center [107, 181] width 121 height 7
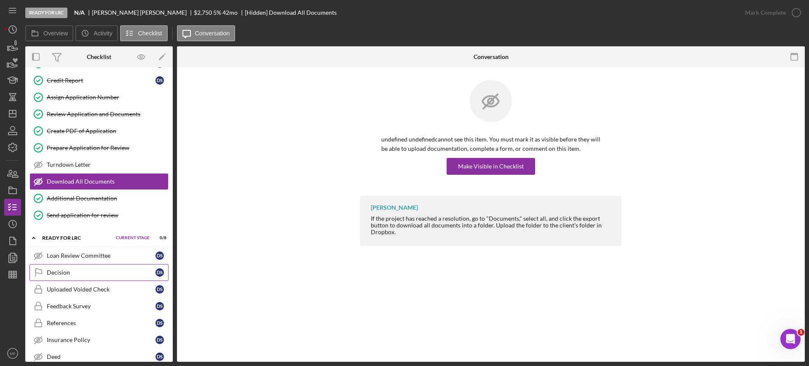
scroll to position [105, 0]
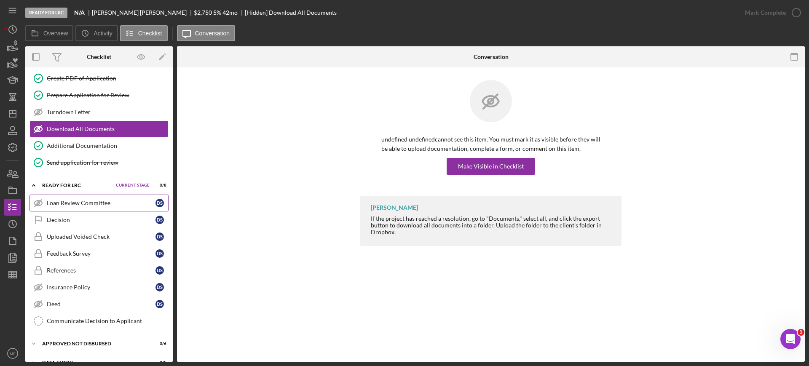
click at [100, 205] on div "Loan Review Committee" at bounding box center [101, 203] width 109 height 7
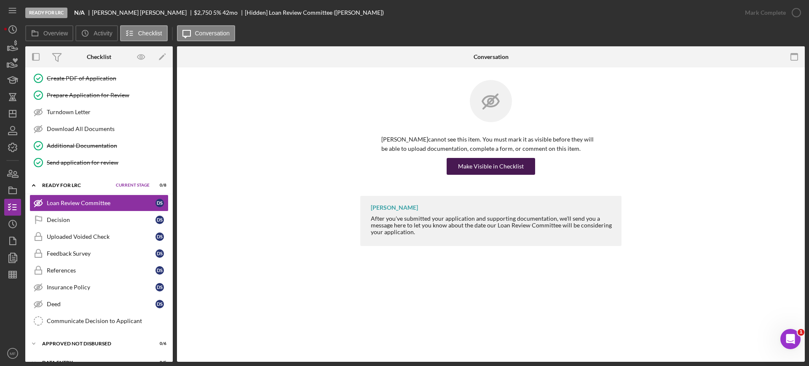
click at [494, 167] on div "Make Visible in Checklist" at bounding box center [491, 166] width 66 height 17
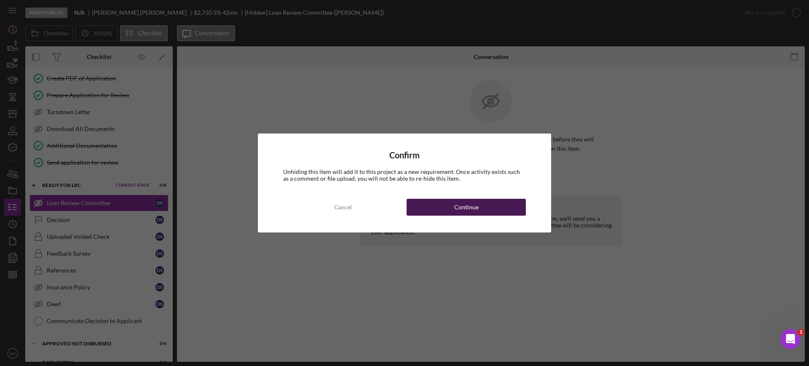
click at [459, 210] on div "Continue" at bounding box center [466, 207] width 24 height 17
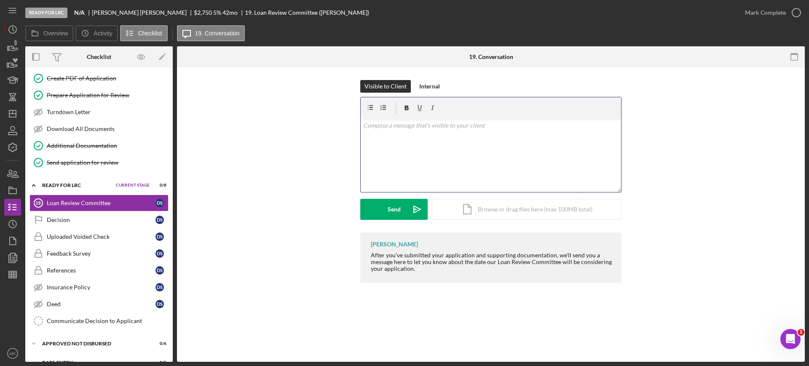
click at [397, 123] on p at bounding box center [491, 125] width 256 height 9
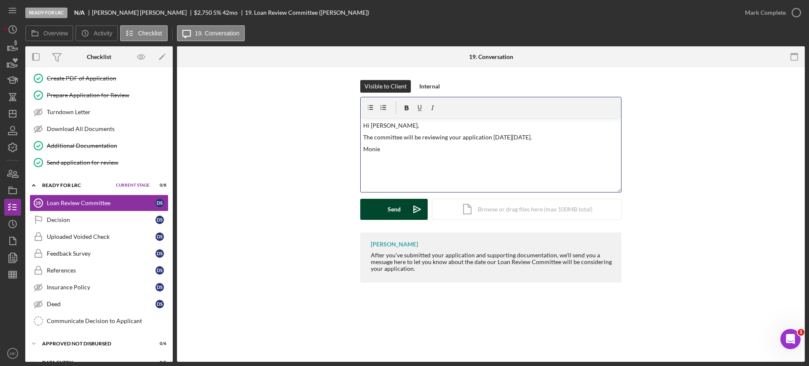
click at [403, 212] on button "Send Icon/icon-invite-send" at bounding box center [393, 209] width 67 height 21
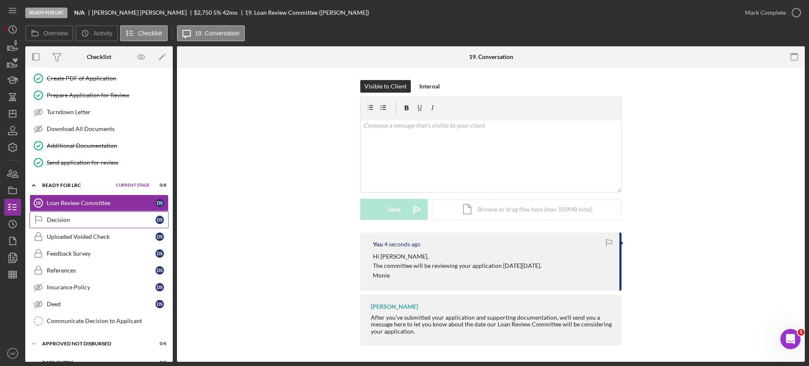
click at [81, 217] on div "Decision" at bounding box center [101, 220] width 109 height 7
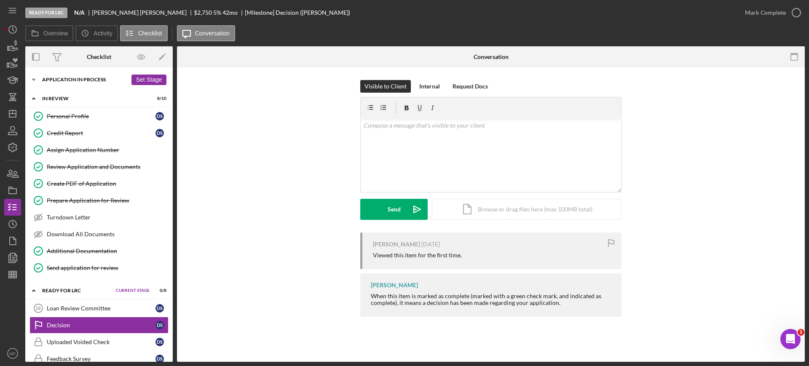
click at [82, 75] on div "Icon/Expander Application In Process 19 / 25 Set Stage" at bounding box center [99, 79] width 148 height 17
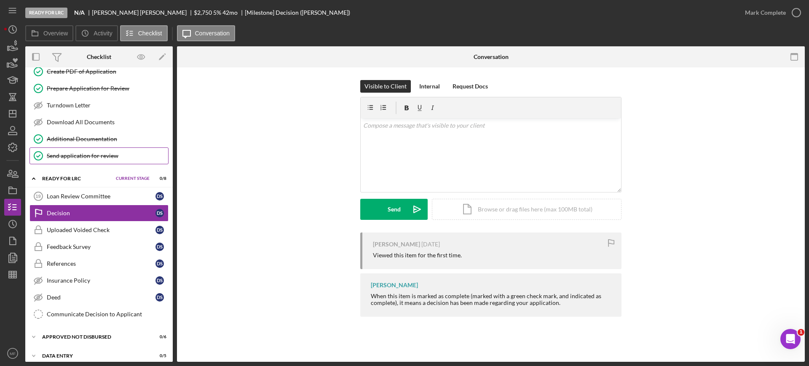
scroll to position [545, 0]
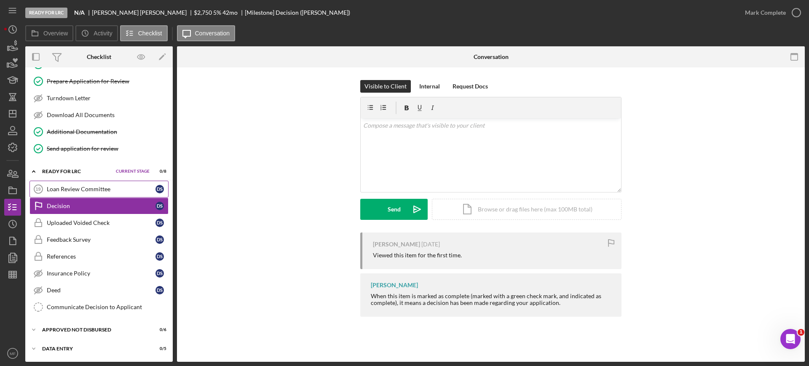
click at [90, 187] on div "Loan Review Committee" at bounding box center [101, 189] width 109 height 7
